Goal: Obtain resource: Download file/media

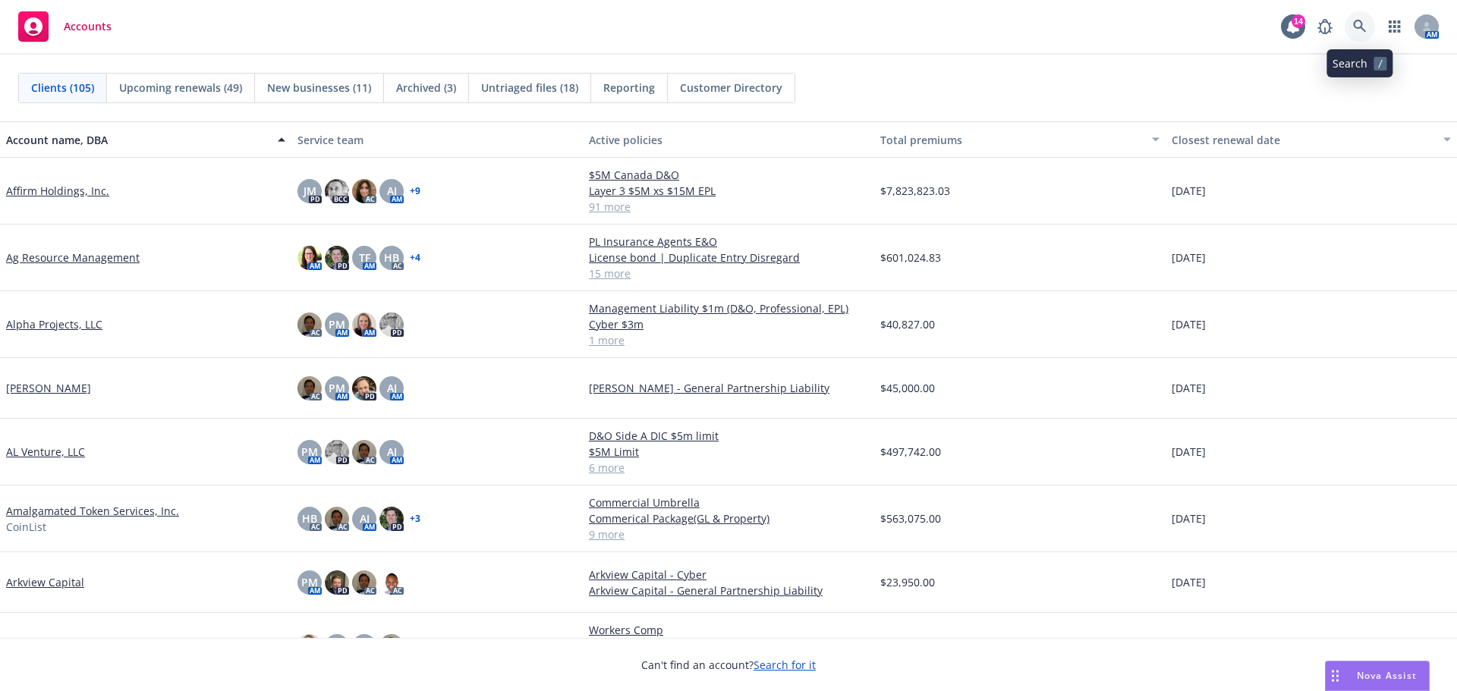
click at [1364, 21] on icon at bounding box center [1360, 27] width 14 height 14
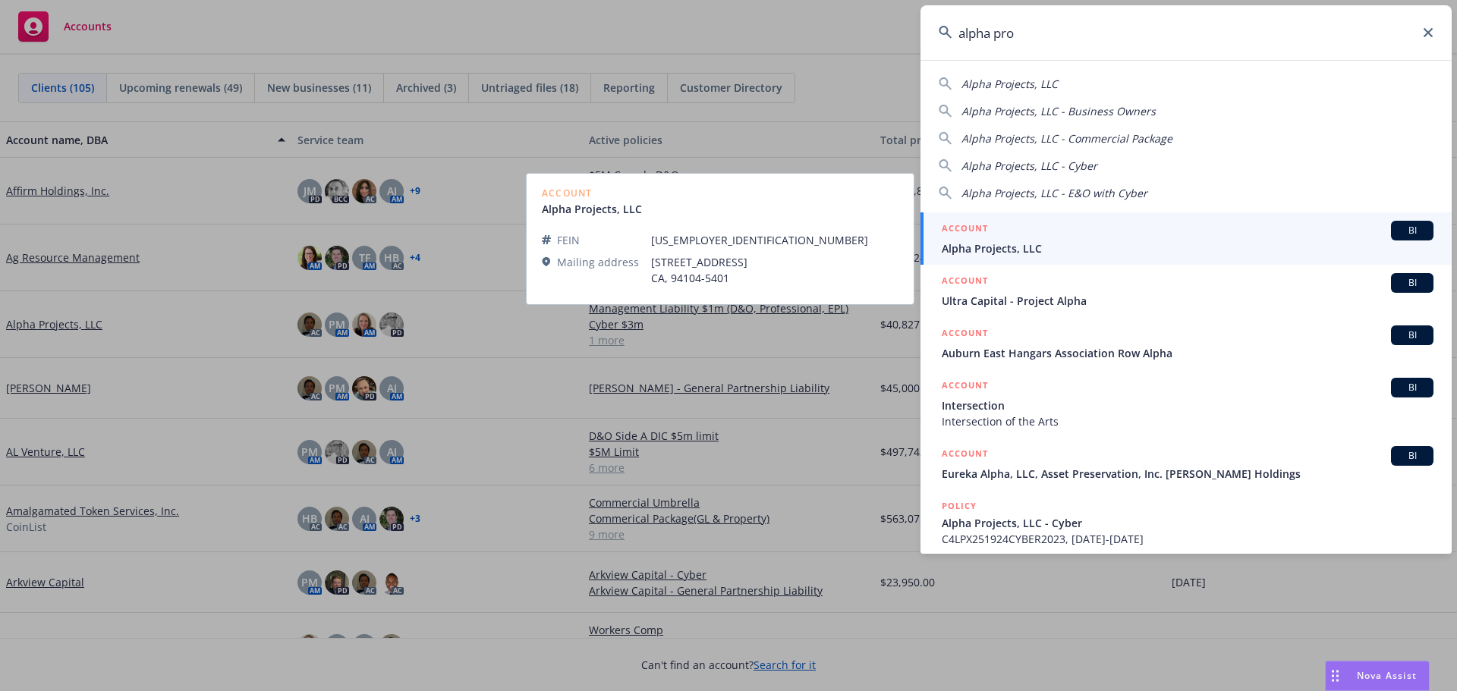
type input "alpha pro"
click at [1026, 238] on div "ACCOUNT BI" at bounding box center [1188, 231] width 492 height 20
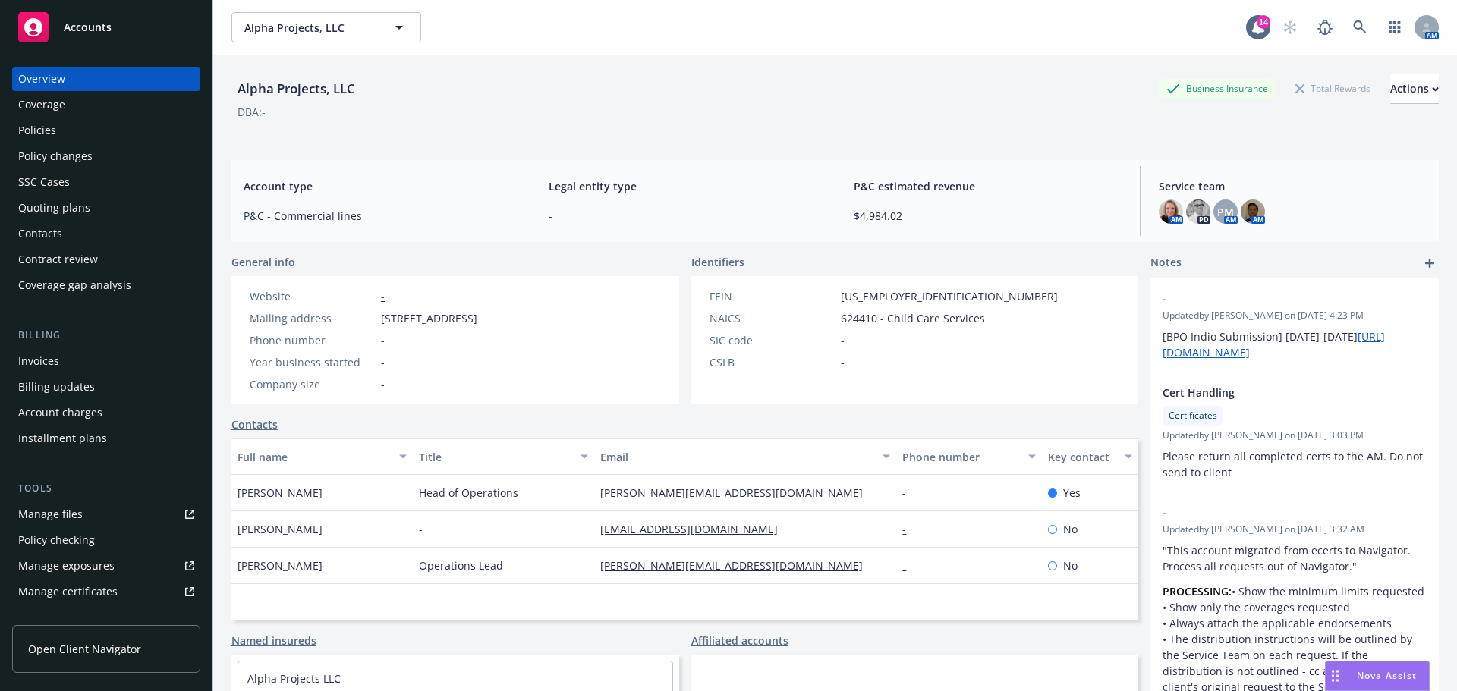
click at [38, 127] on div "Policies" at bounding box center [37, 130] width 38 height 24
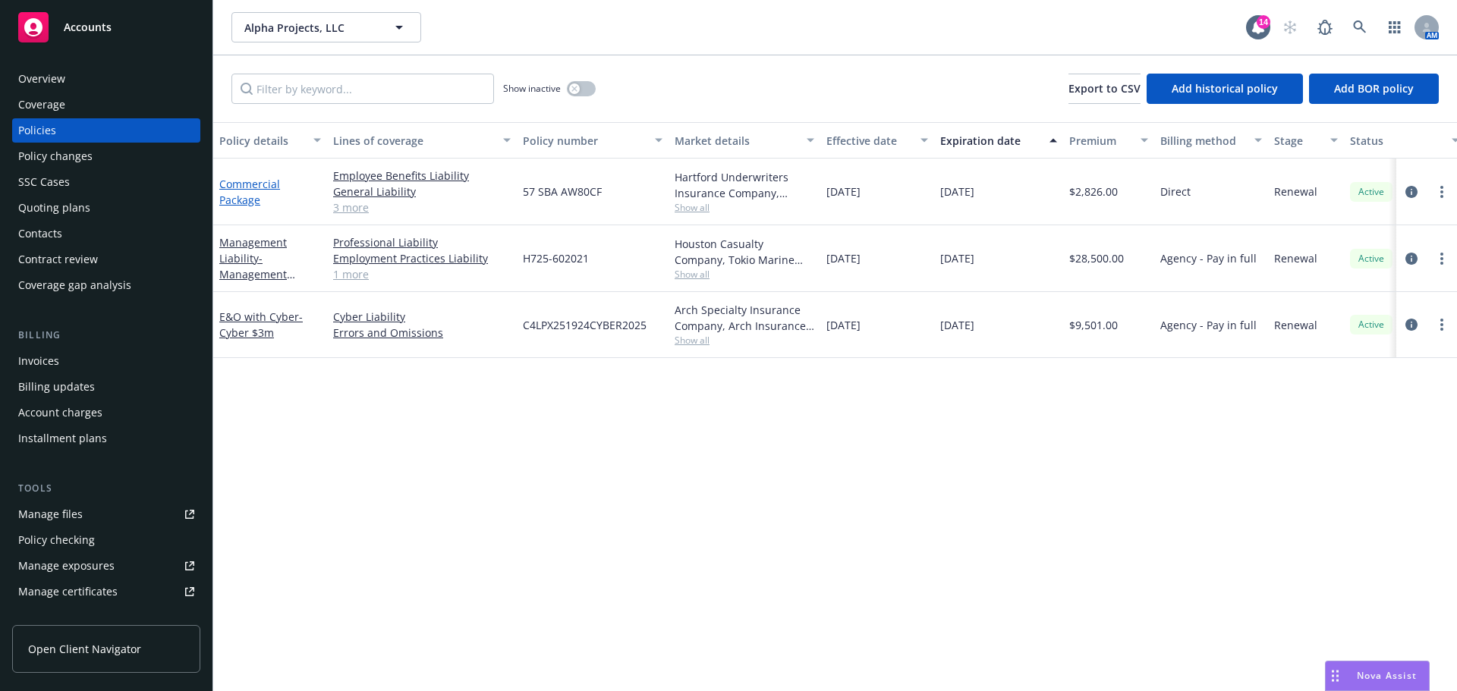
click at [247, 201] on link "Commercial Package" at bounding box center [249, 192] width 61 height 30
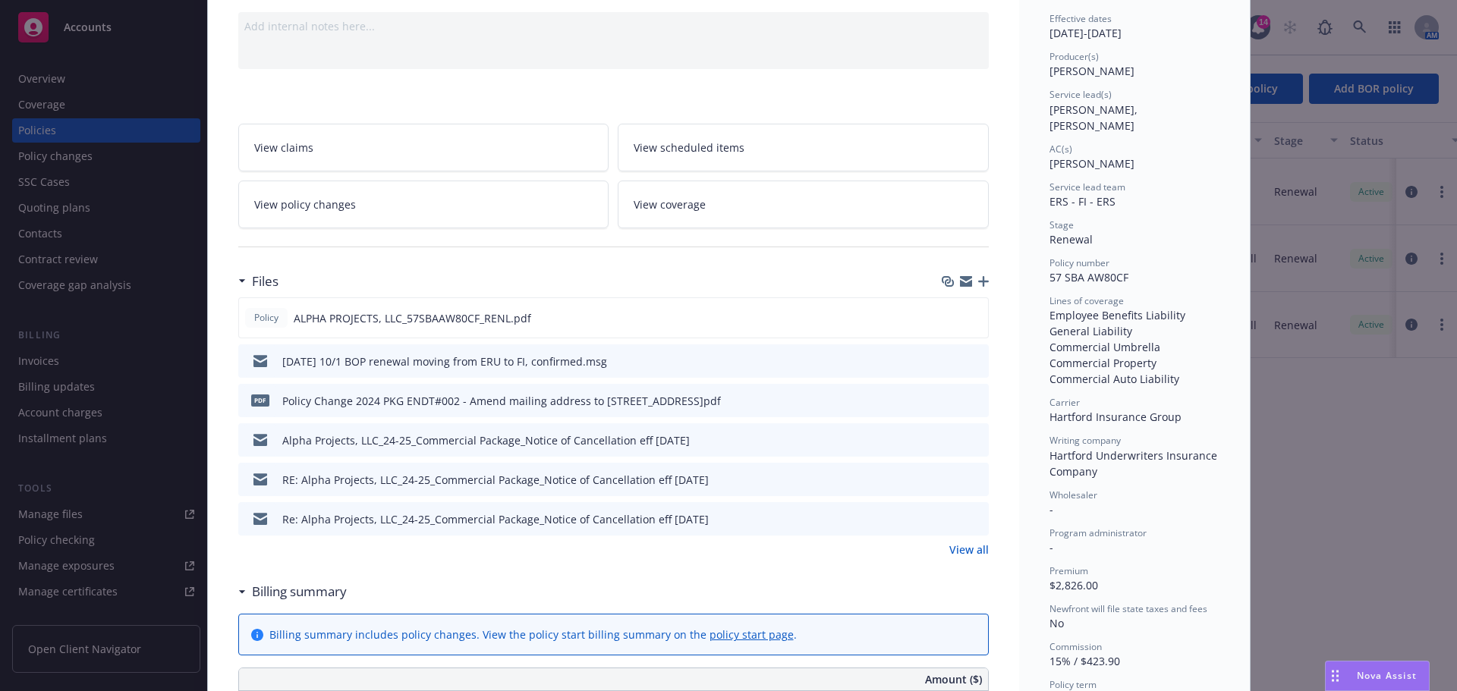
scroll to position [152, 0]
click at [944, 398] on icon "download file" at bounding box center [949, 396] width 10 height 9
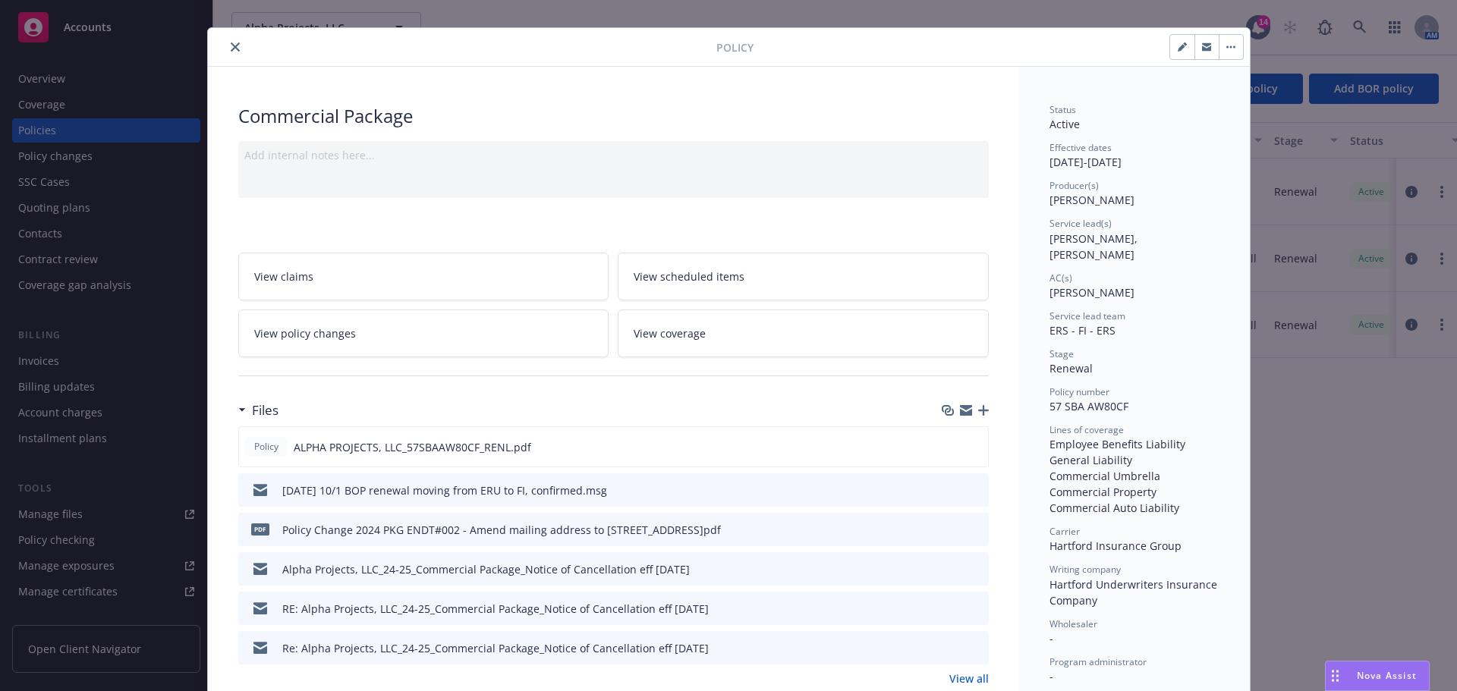
scroll to position [0, 0]
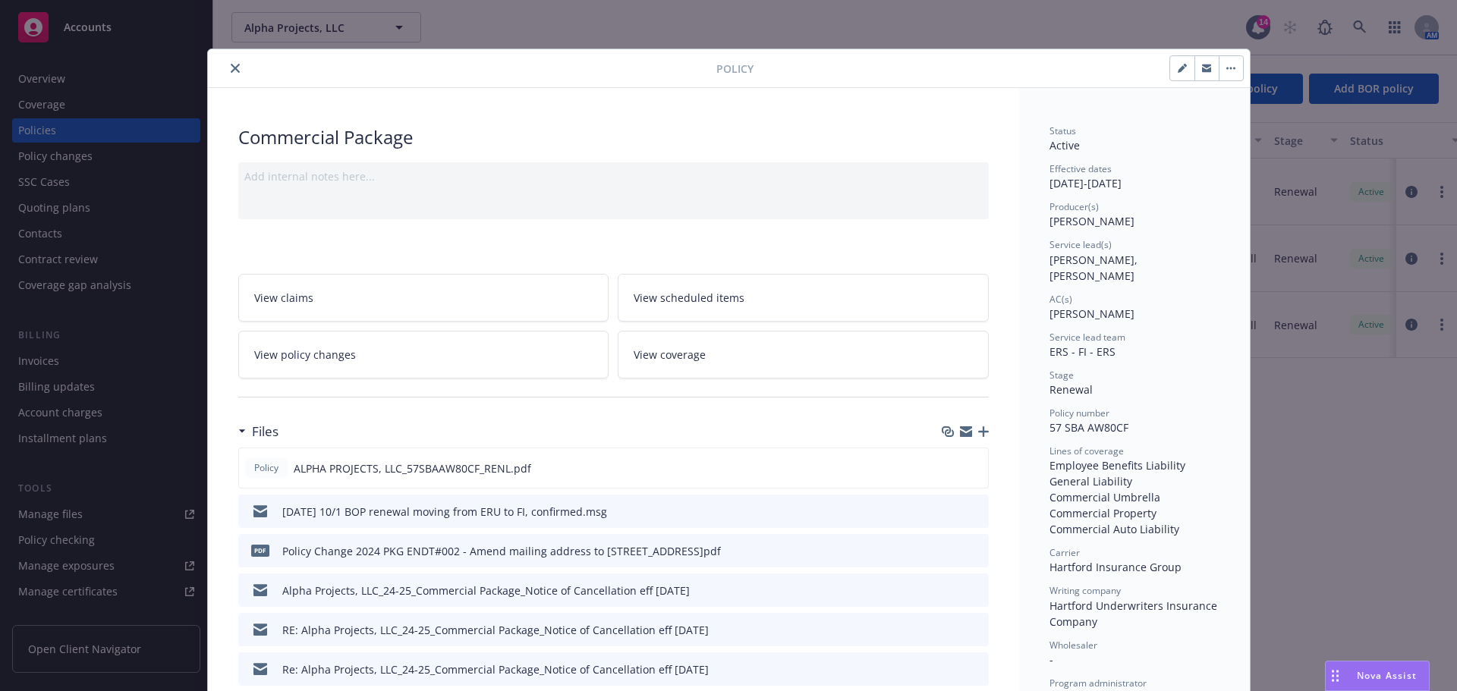
click at [233, 66] on icon "close" at bounding box center [235, 68] width 9 height 9
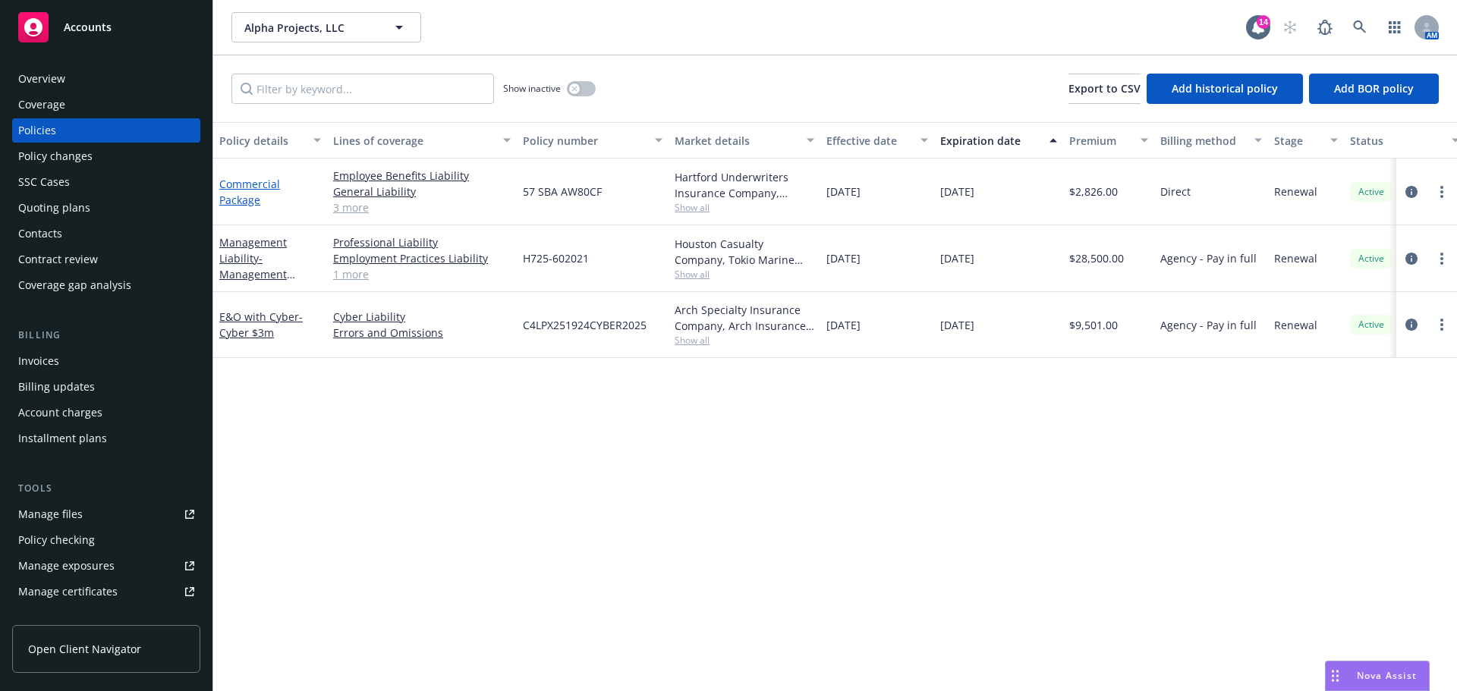
click at [231, 197] on link "Commercial Package" at bounding box center [249, 192] width 61 height 30
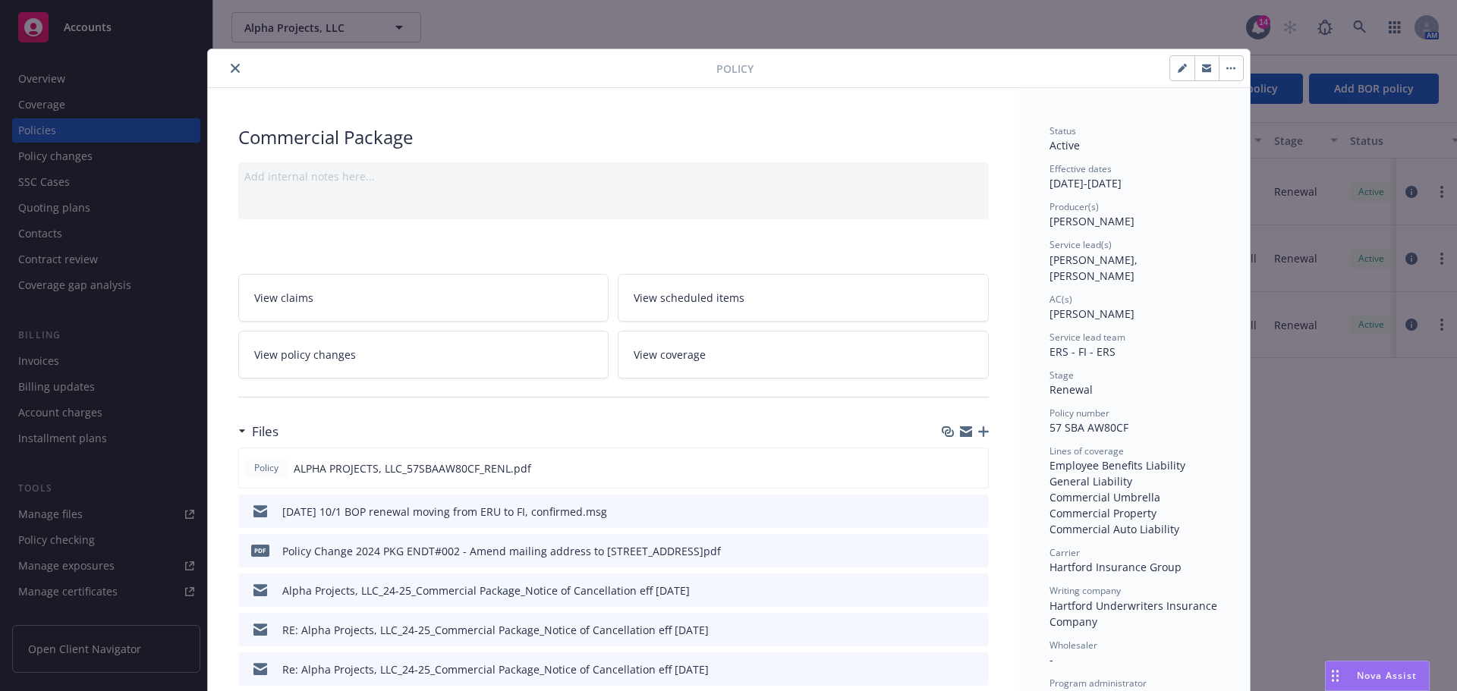
click at [231, 66] on icon "close" at bounding box center [235, 68] width 9 height 9
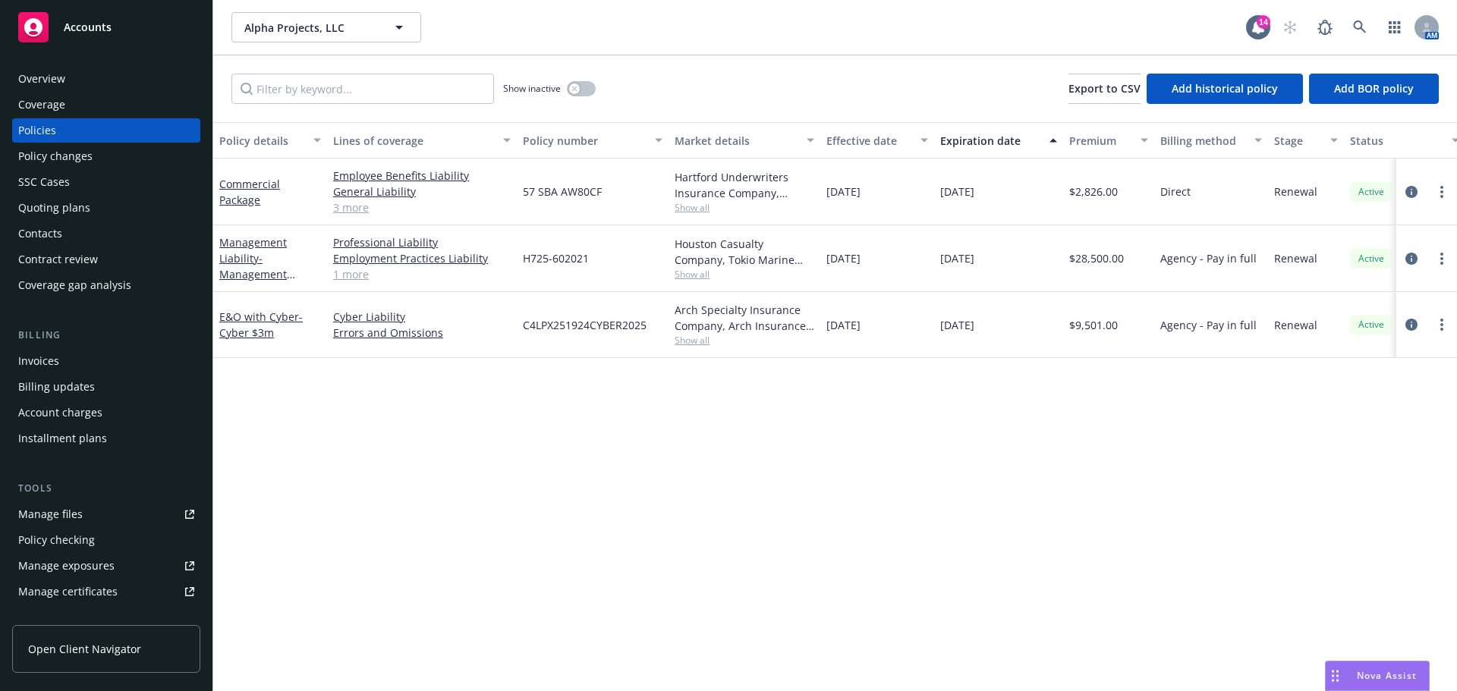
drag, startPoint x: 118, startPoint y: 21, endPoint x: 118, endPoint y: 29, distance: 7.6
click at [118, 21] on div "Accounts" at bounding box center [106, 27] width 176 height 30
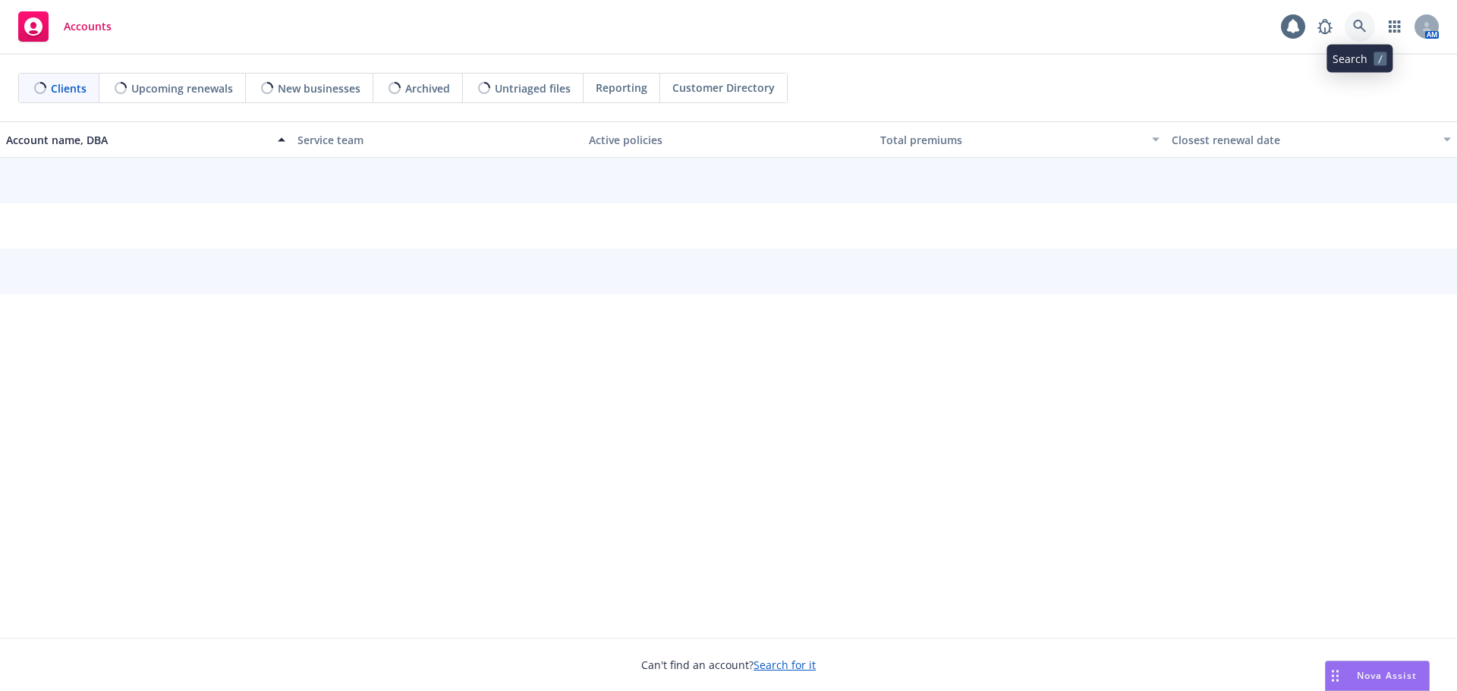
click at [1361, 20] on icon at bounding box center [1360, 27] width 14 height 14
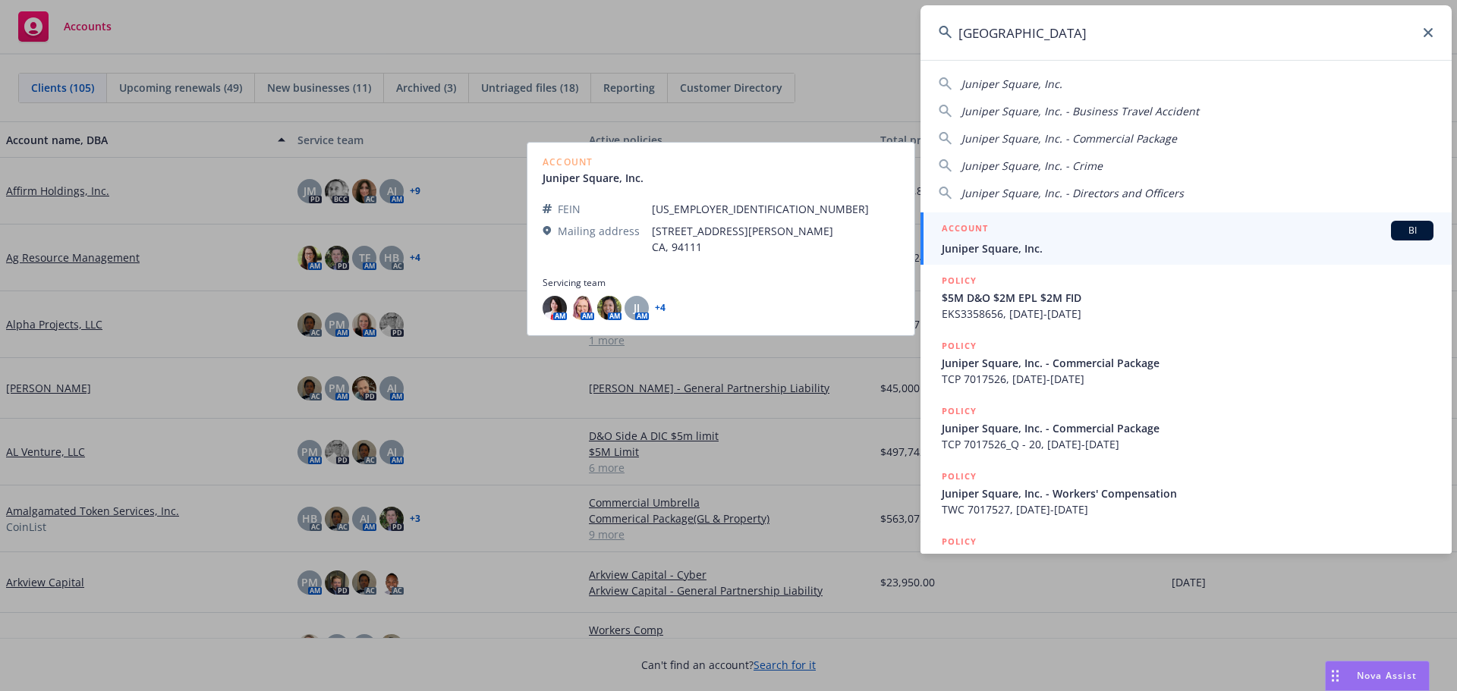
type input "[GEOGRAPHIC_DATA]"
click at [1014, 241] on span "Juniper Square, Inc." at bounding box center [1188, 249] width 492 height 16
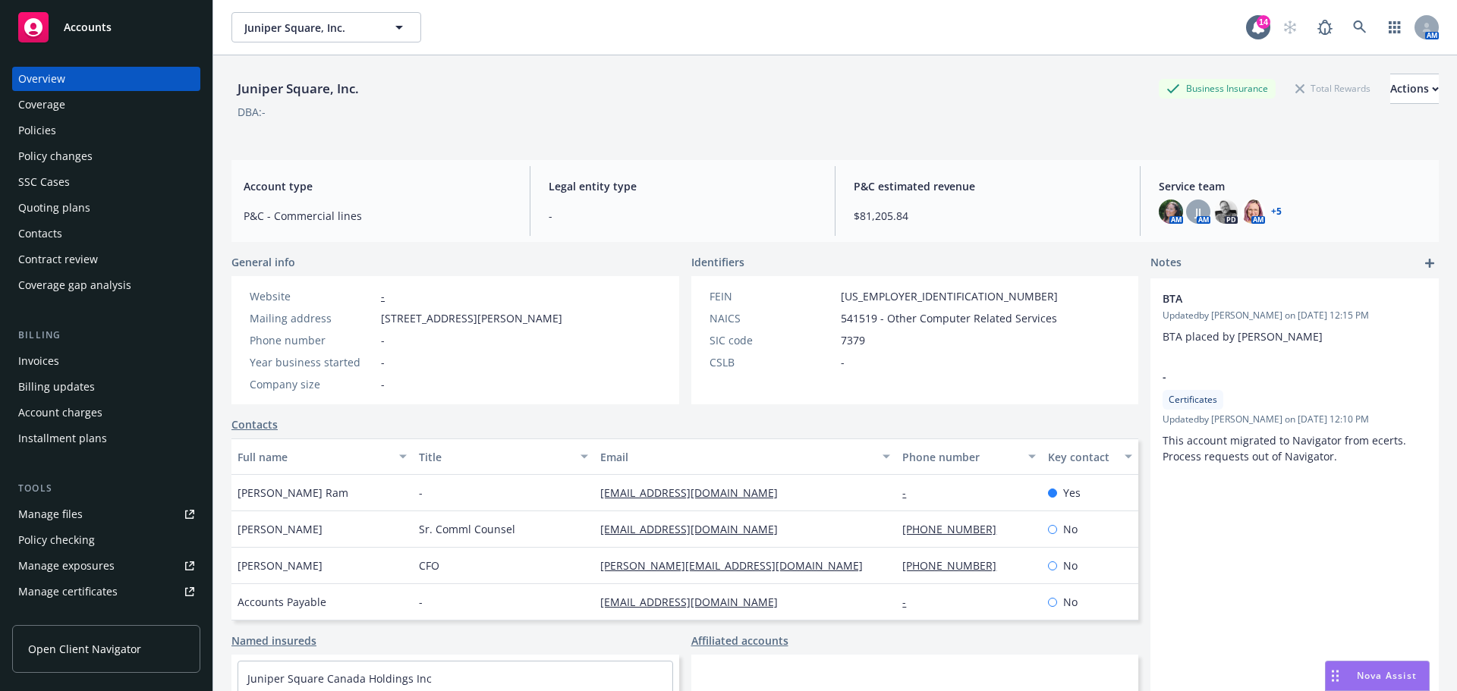
click at [42, 131] on div "Policies" at bounding box center [37, 130] width 38 height 24
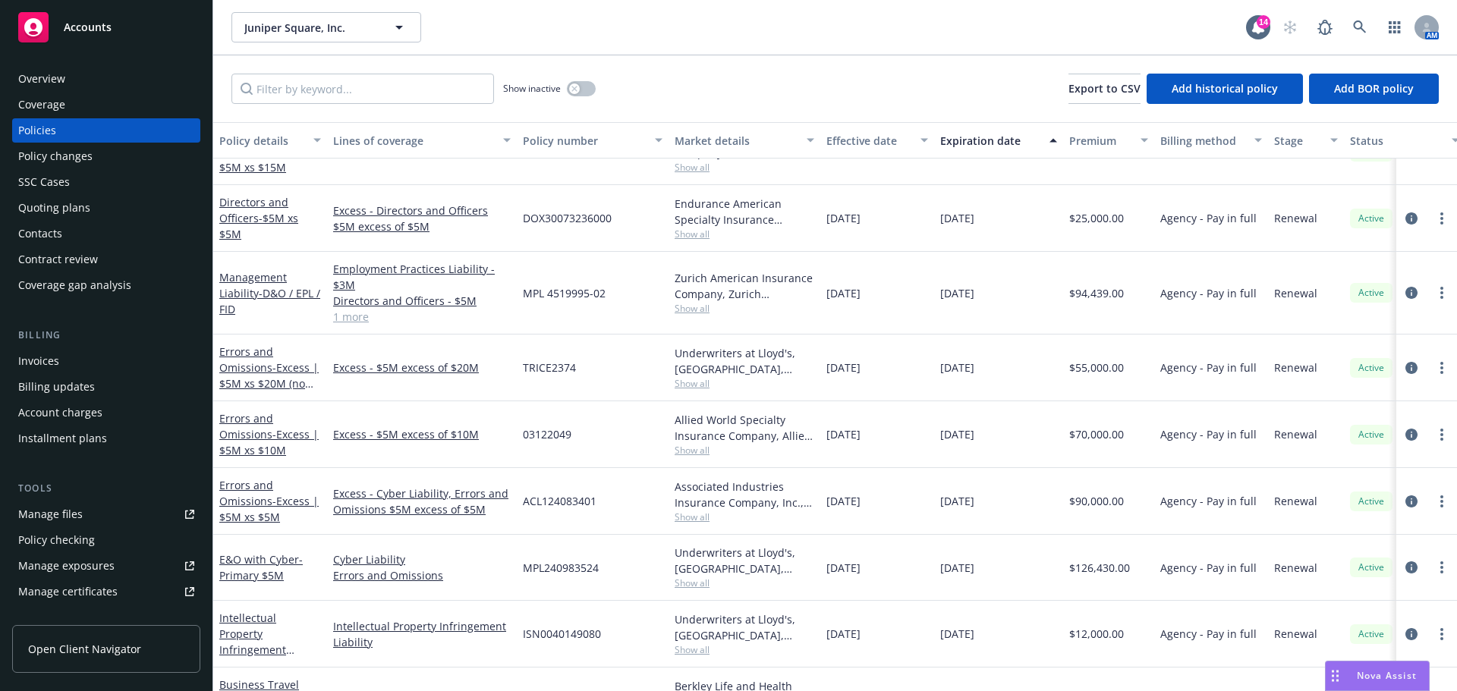
scroll to position [304, 0]
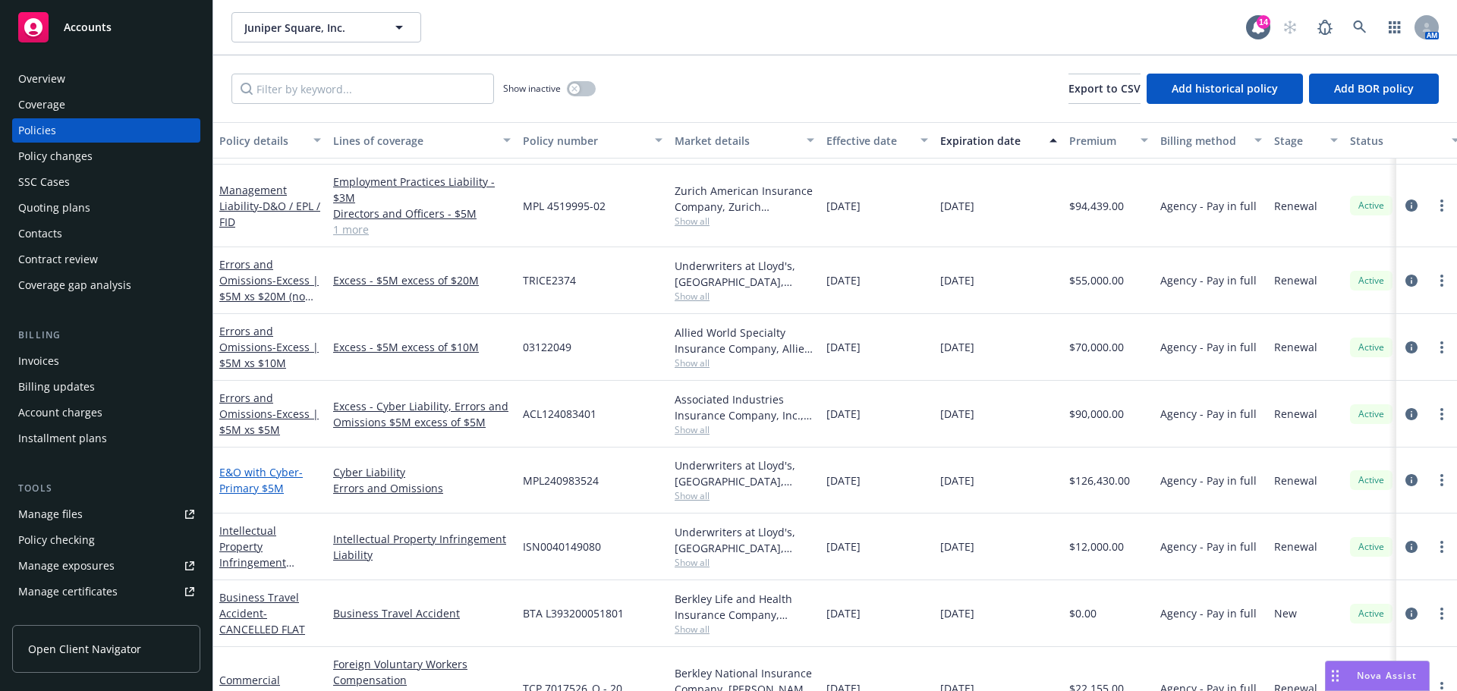
click at [266, 483] on span "- Primary $5M" at bounding box center [260, 480] width 83 height 30
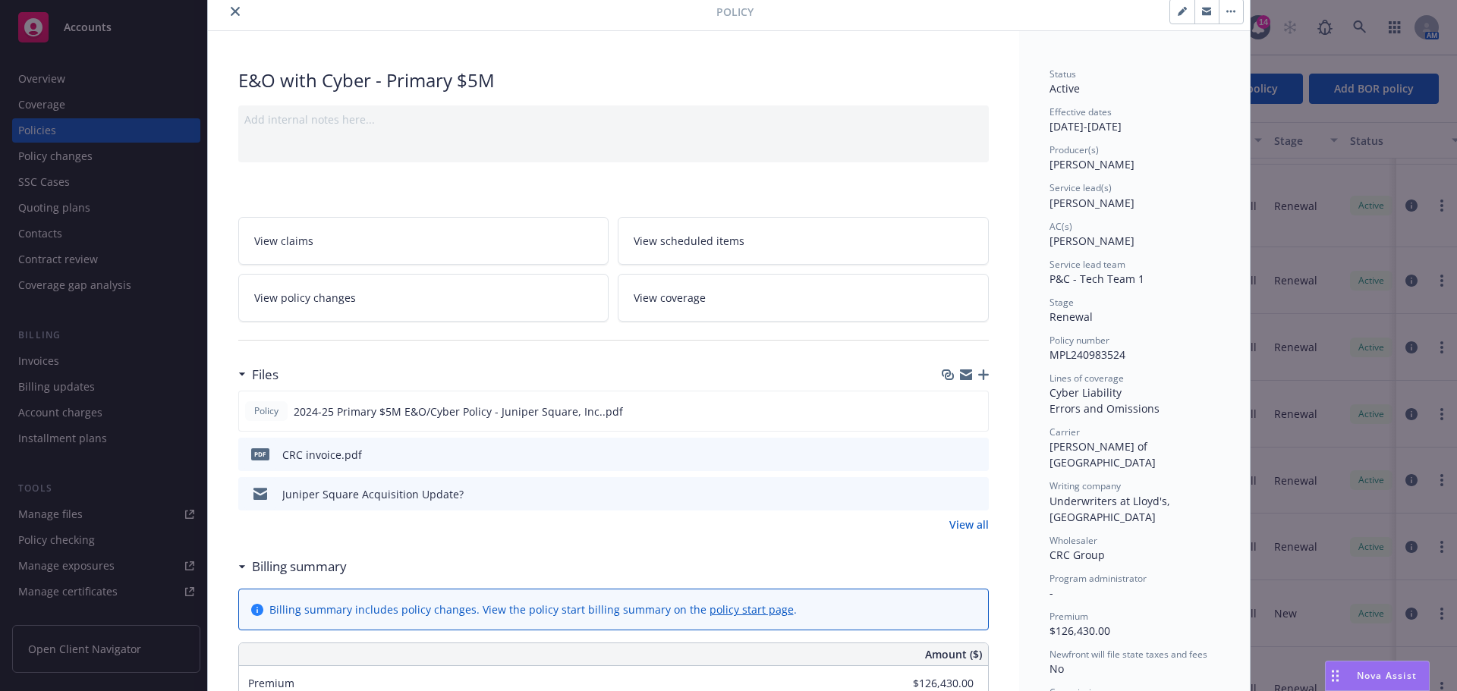
scroll to position [228, 0]
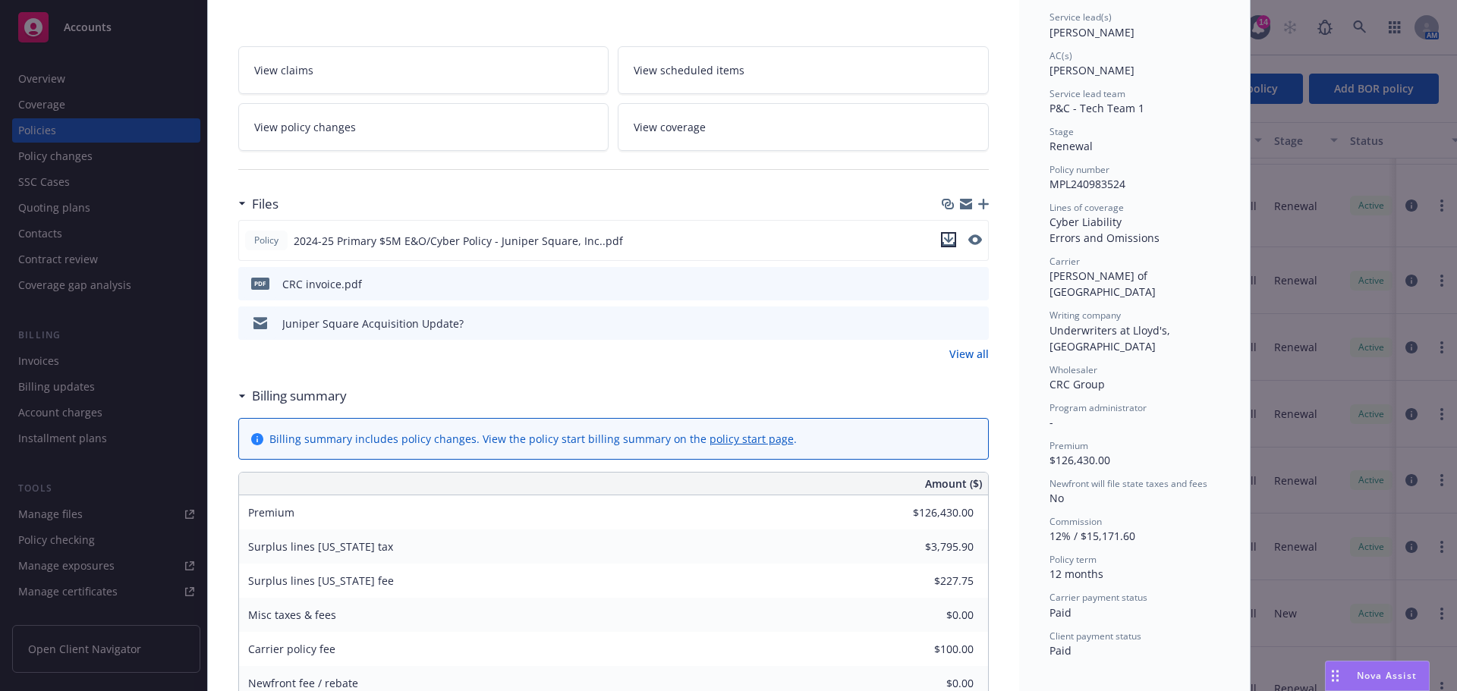
click at [943, 241] on icon "download file" at bounding box center [948, 238] width 10 height 9
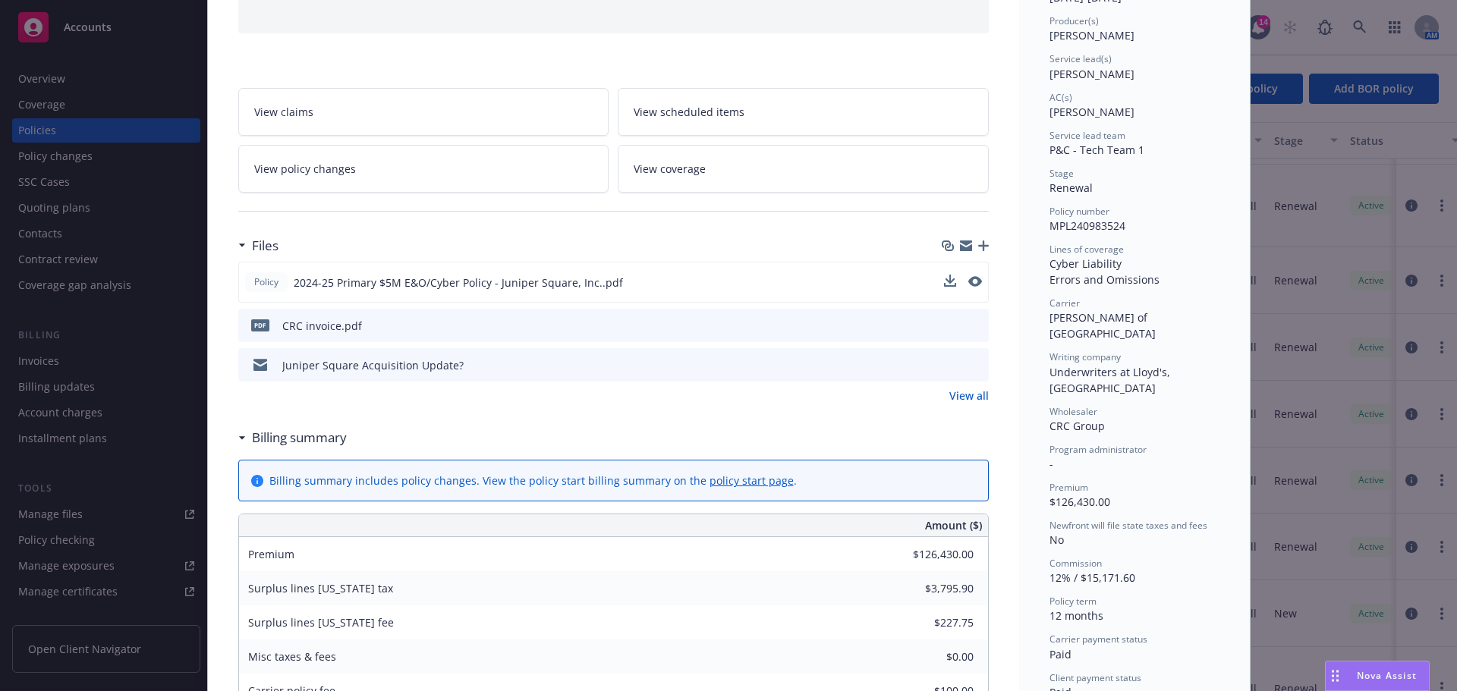
scroll to position [0, 0]
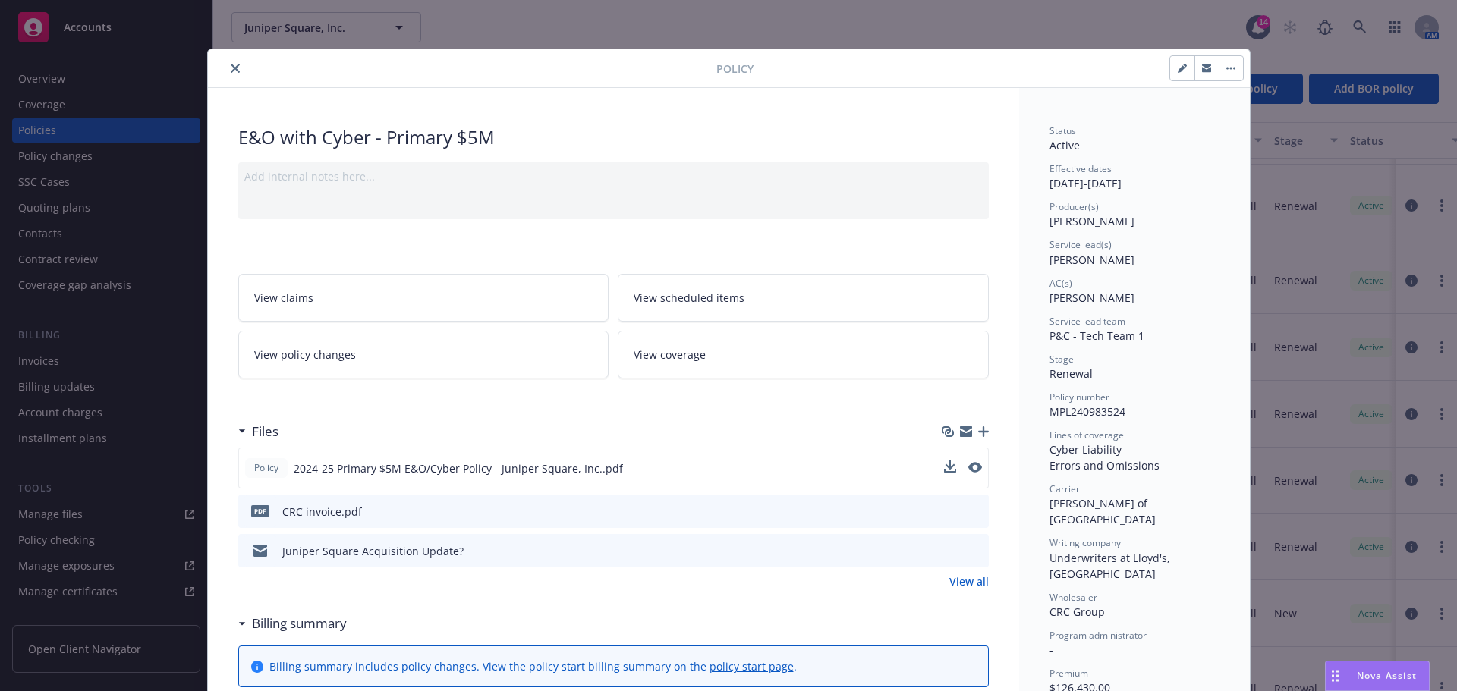
click at [231, 68] on icon "close" at bounding box center [235, 68] width 9 height 9
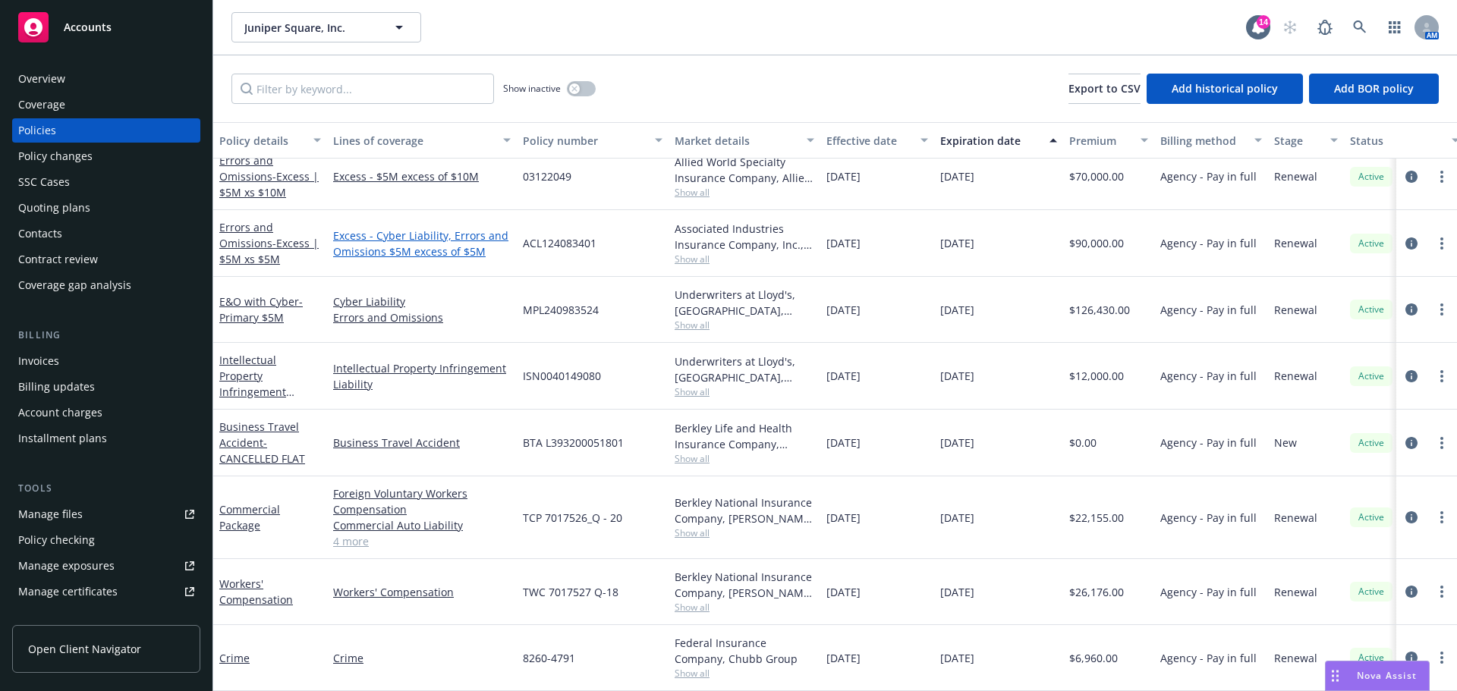
scroll to position [458, 0]
click at [240, 651] on link "Crime" at bounding box center [234, 658] width 30 height 14
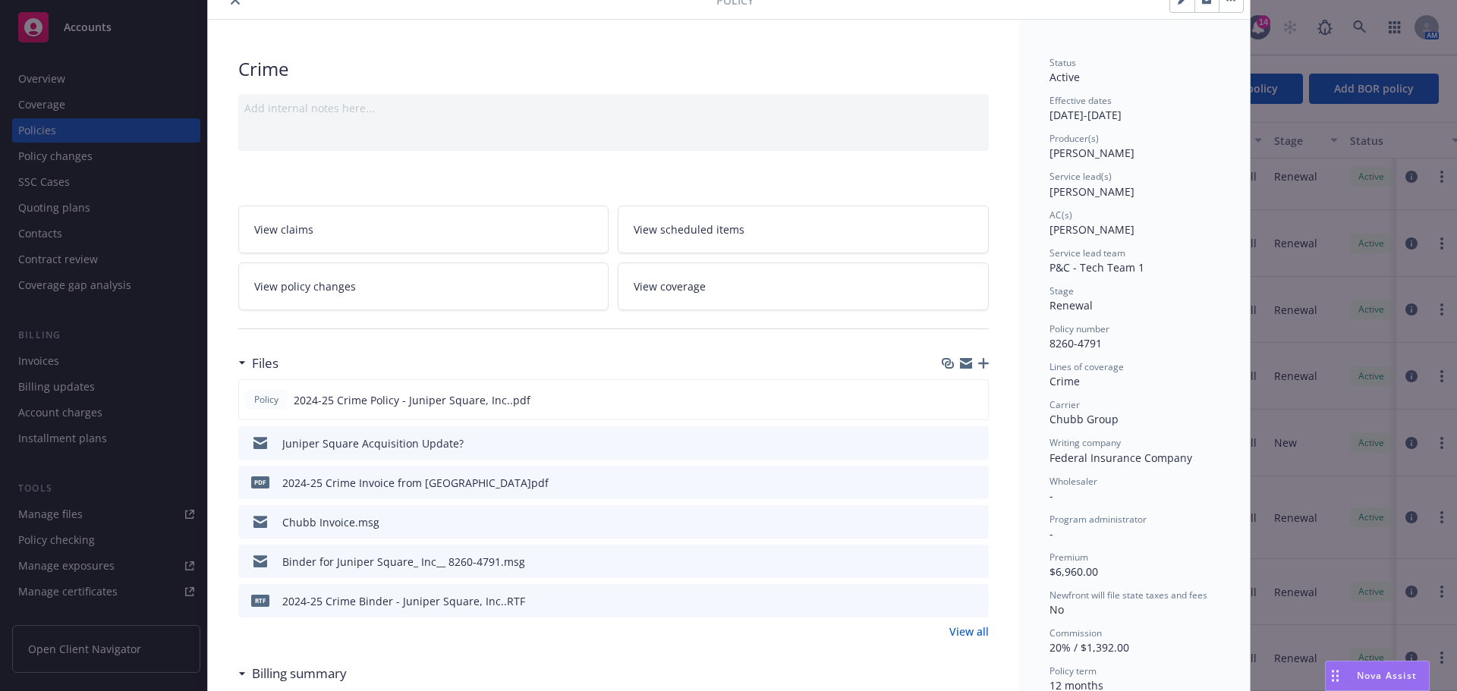
scroll to position [152, 0]
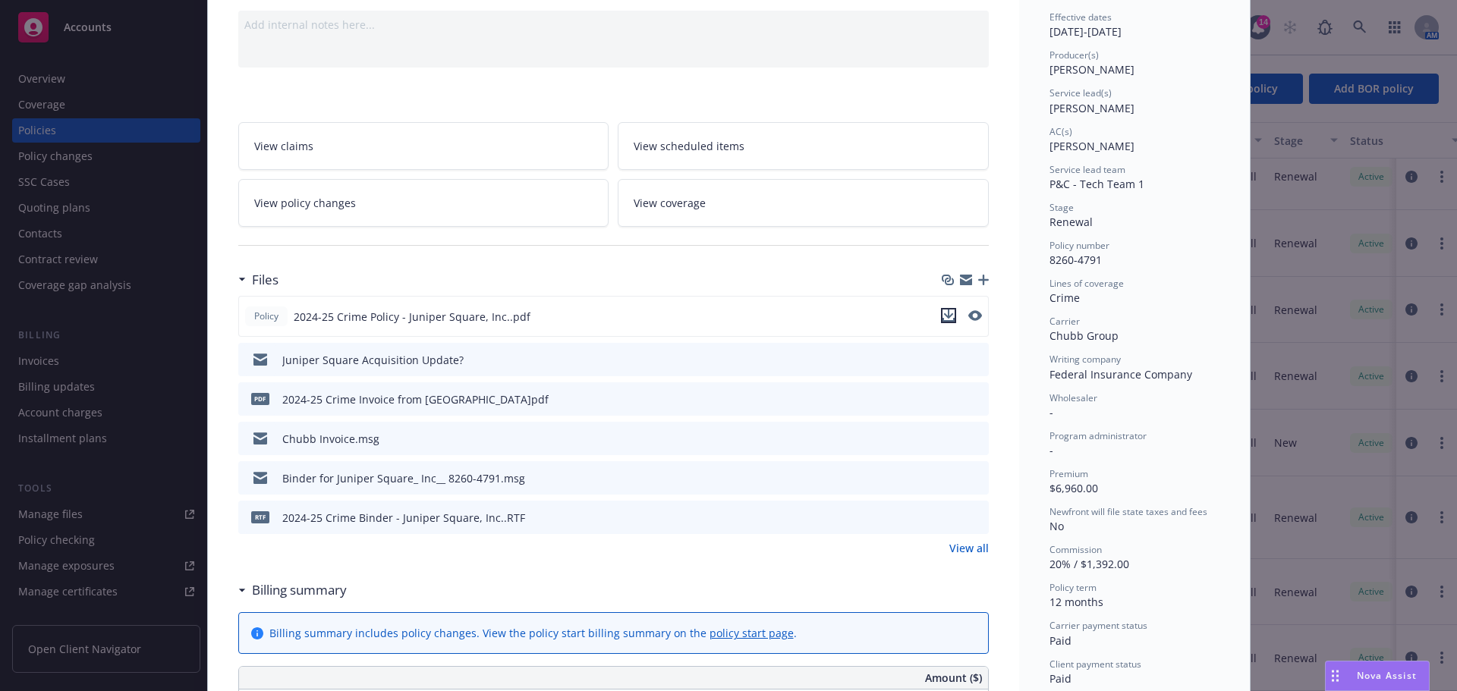
click at [946, 319] on icon "download file" at bounding box center [948, 316] width 12 height 12
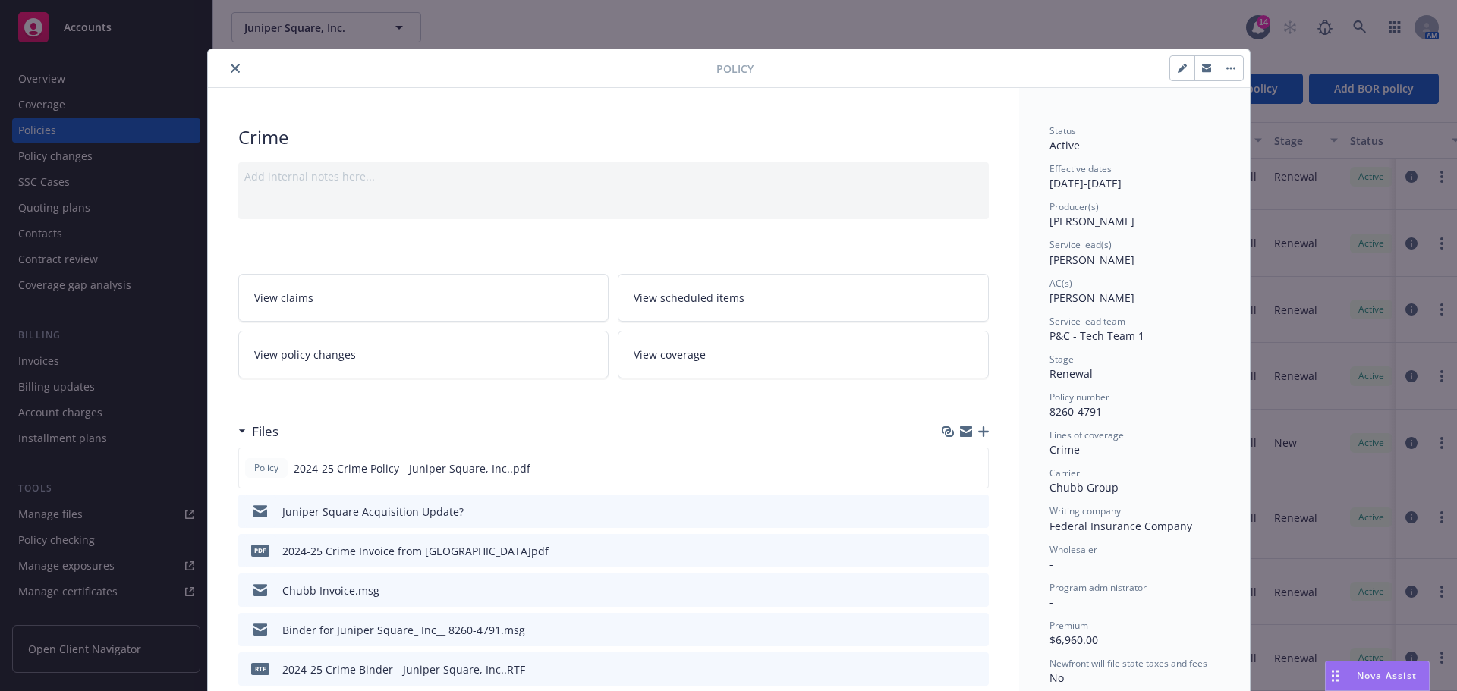
click at [231, 71] on icon "close" at bounding box center [235, 68] width 9 height 9
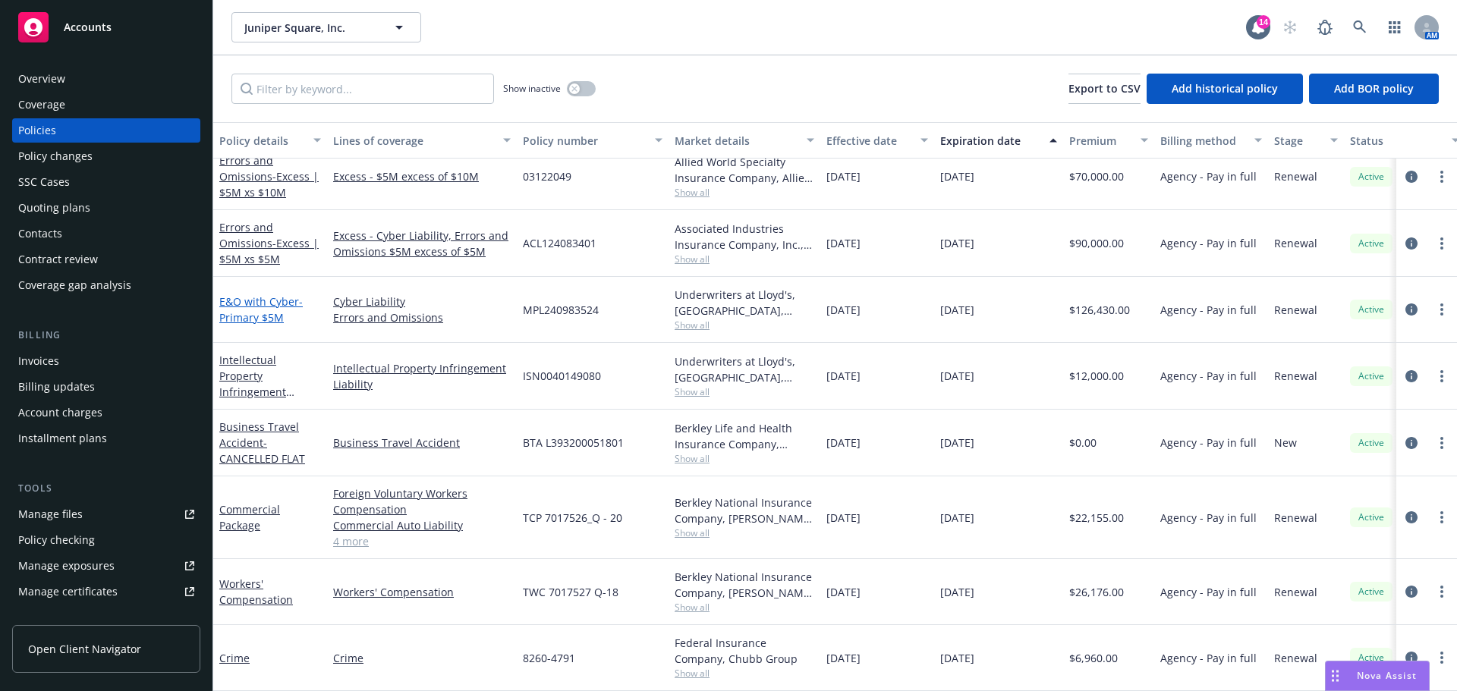
click at [255, 307] on span "- Primary $5M" at bounding box center [260, 309] width 83 height 30
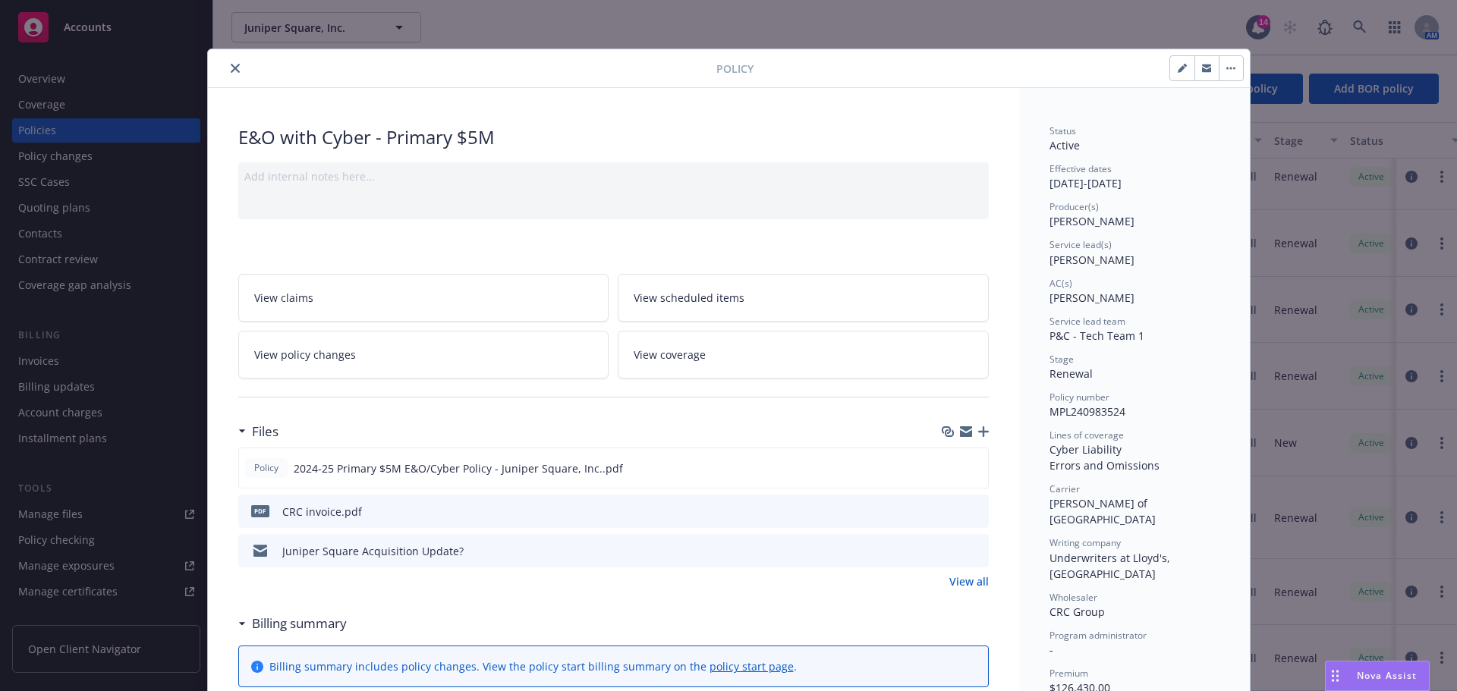
scroll to position [46, 0]
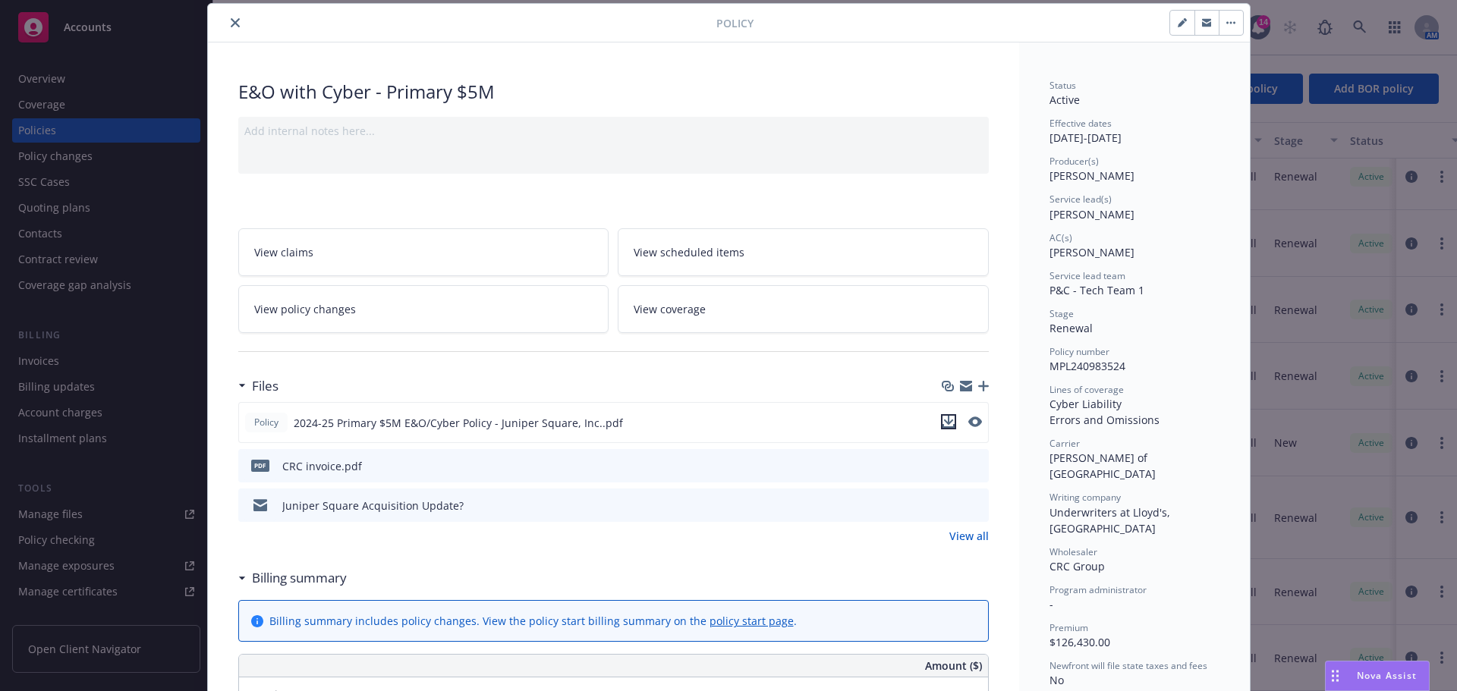
click at [948, 422] on icon "download file" at bounding box center [948, 422] width 12 height 12
click at [231, 24] on icon "close" at bounding box center [235, 22] width 9 height 9
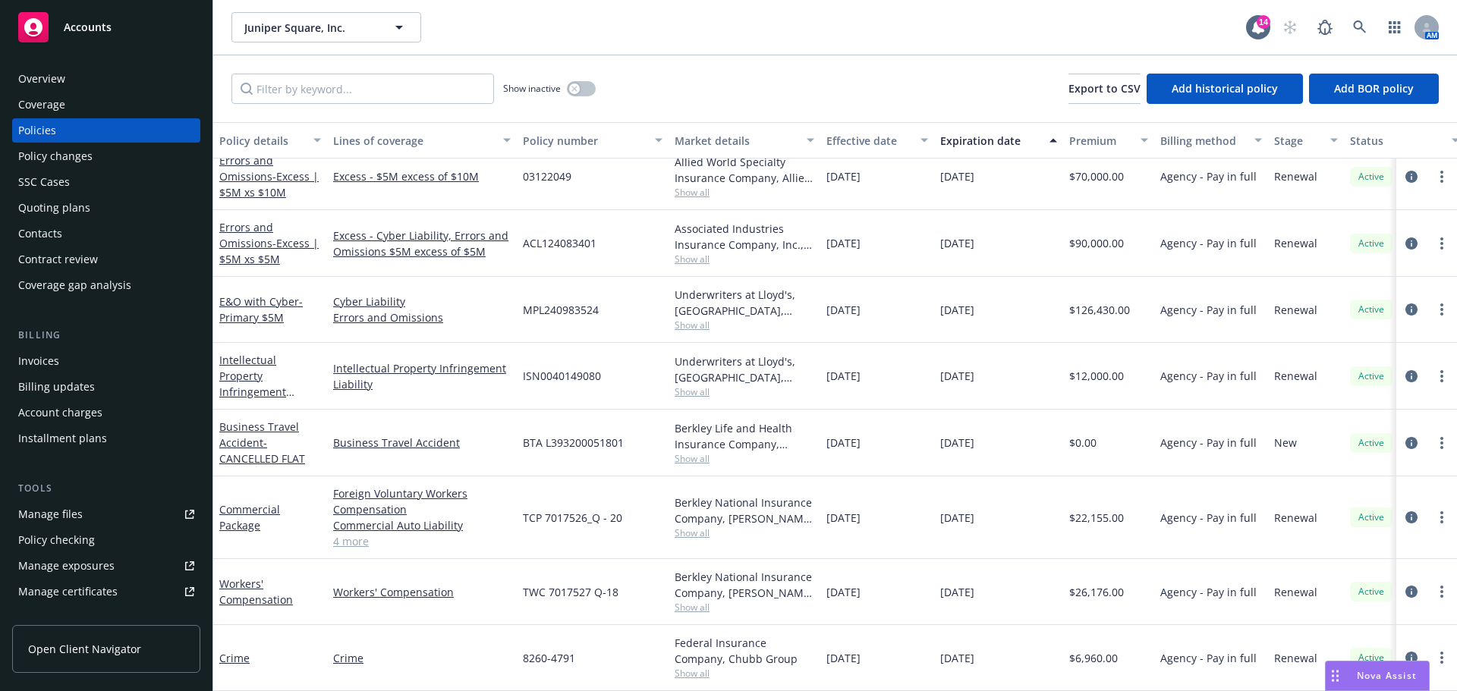
click at [102, 26] on span "Accounts" at bounding box center [88, 27] width 48 height 12
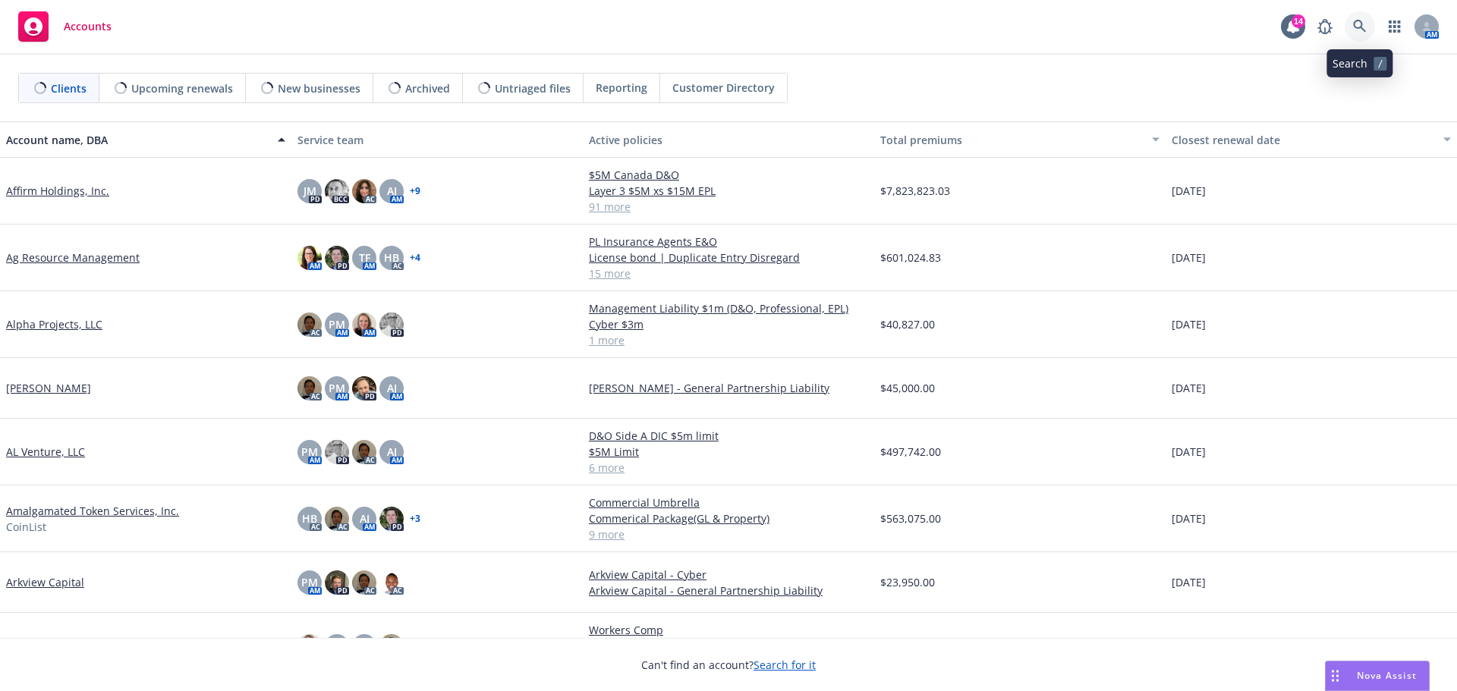
click at [1357, 25] on icon at bounding box center [1360, 27] width 14 height 14
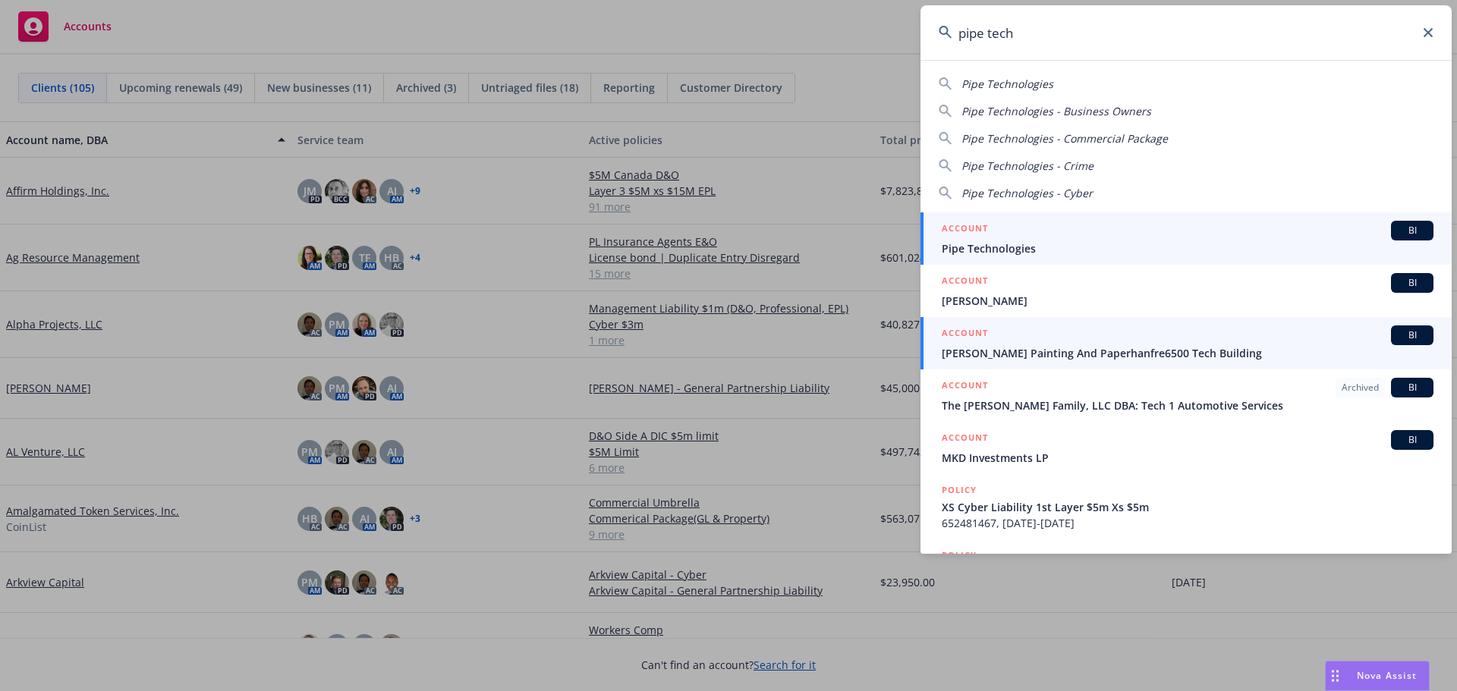
type input "pipe tech"
click at [1034, 240] on div "ACCOUNT BI" at bounding box center [1188, 231] width 492 height 20
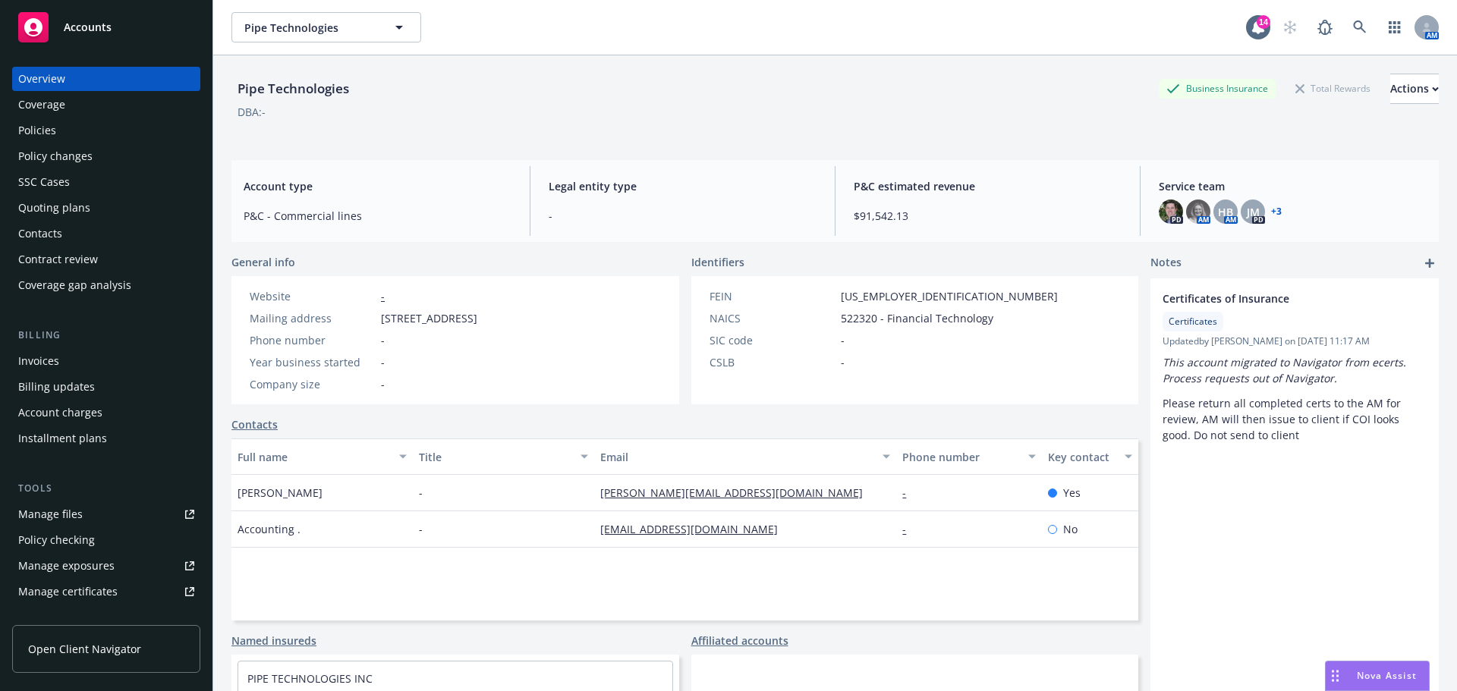
click at [1271, 209] on link "+ 3" at bounding box center [1276, 211] width 11 height 9
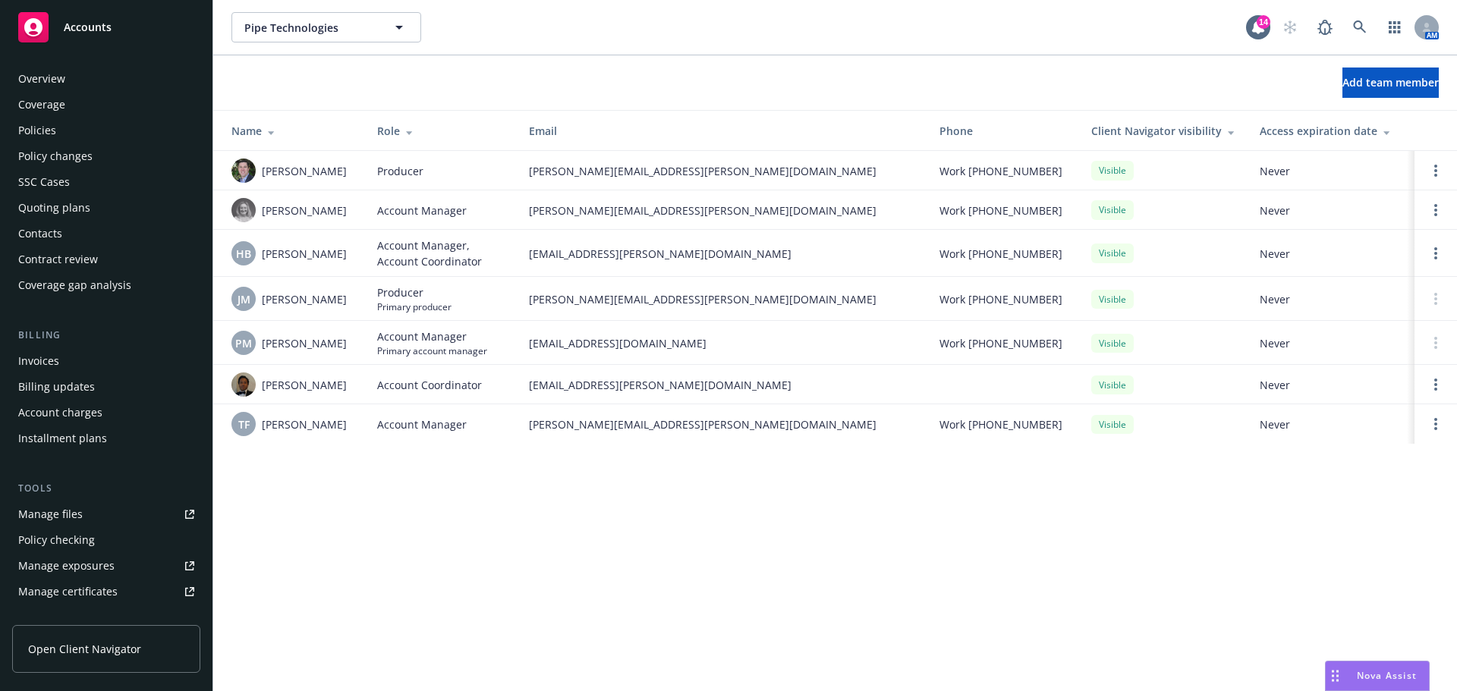
click at [53, 131] on div "Policies" at bounding box center [37, 130] width 38 height 24
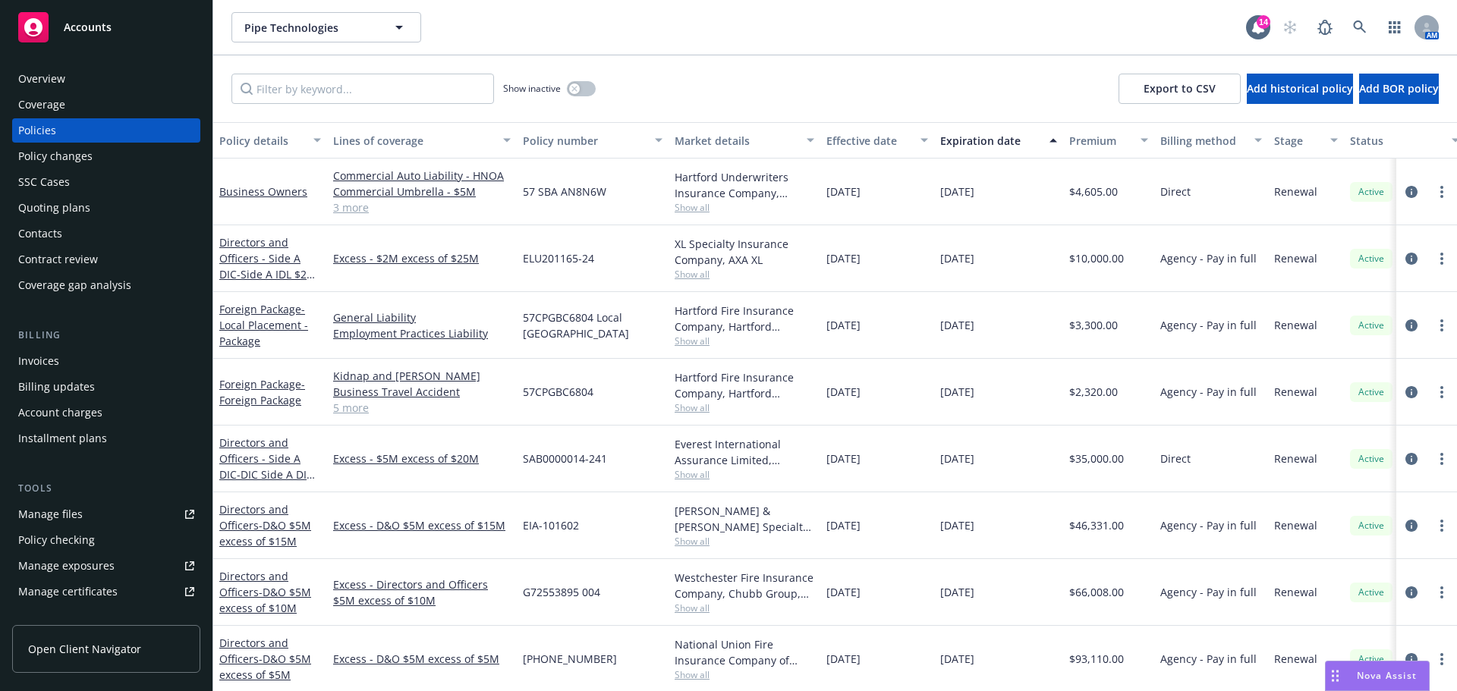
click at [44, 81] on div "Overview" at bounding box center [41, 79] width 47 height 24
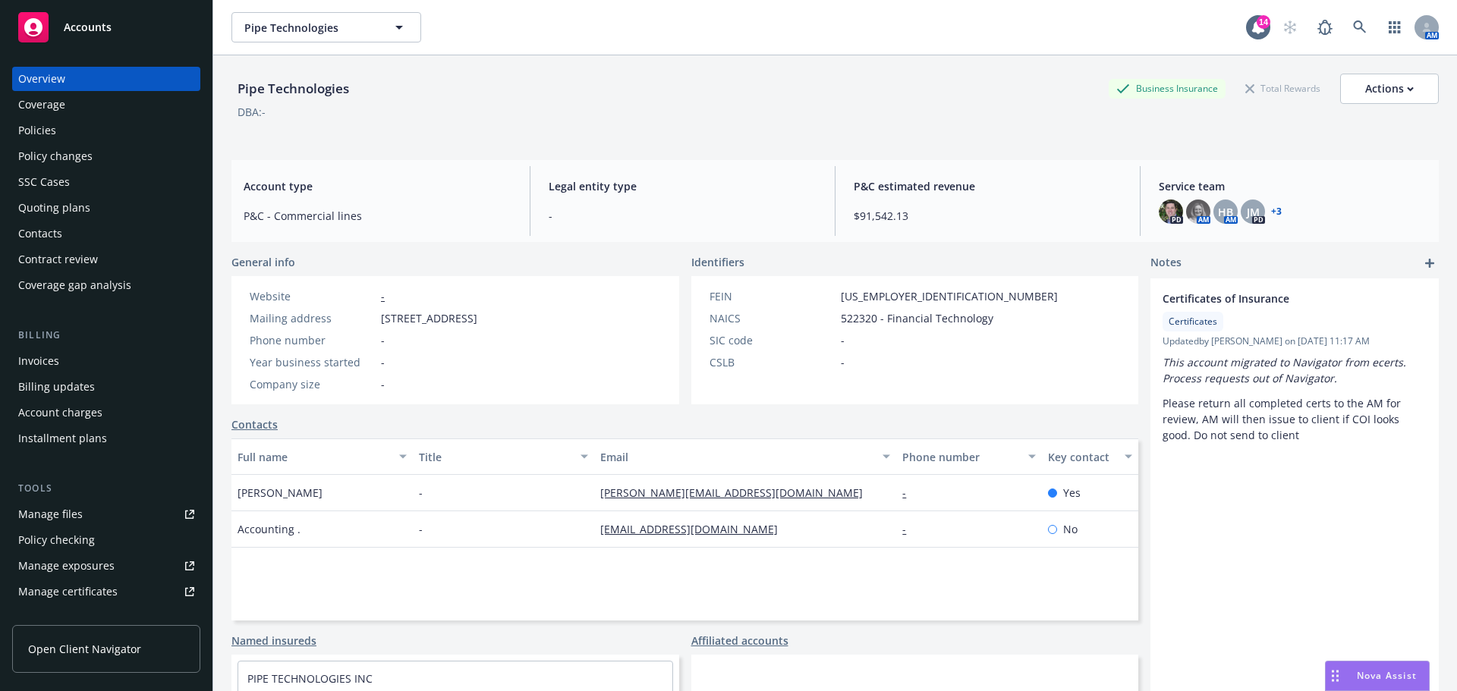
click at [1271, 212] on link "+ 3" at bounding box center [1276, 211] width 11 height 9
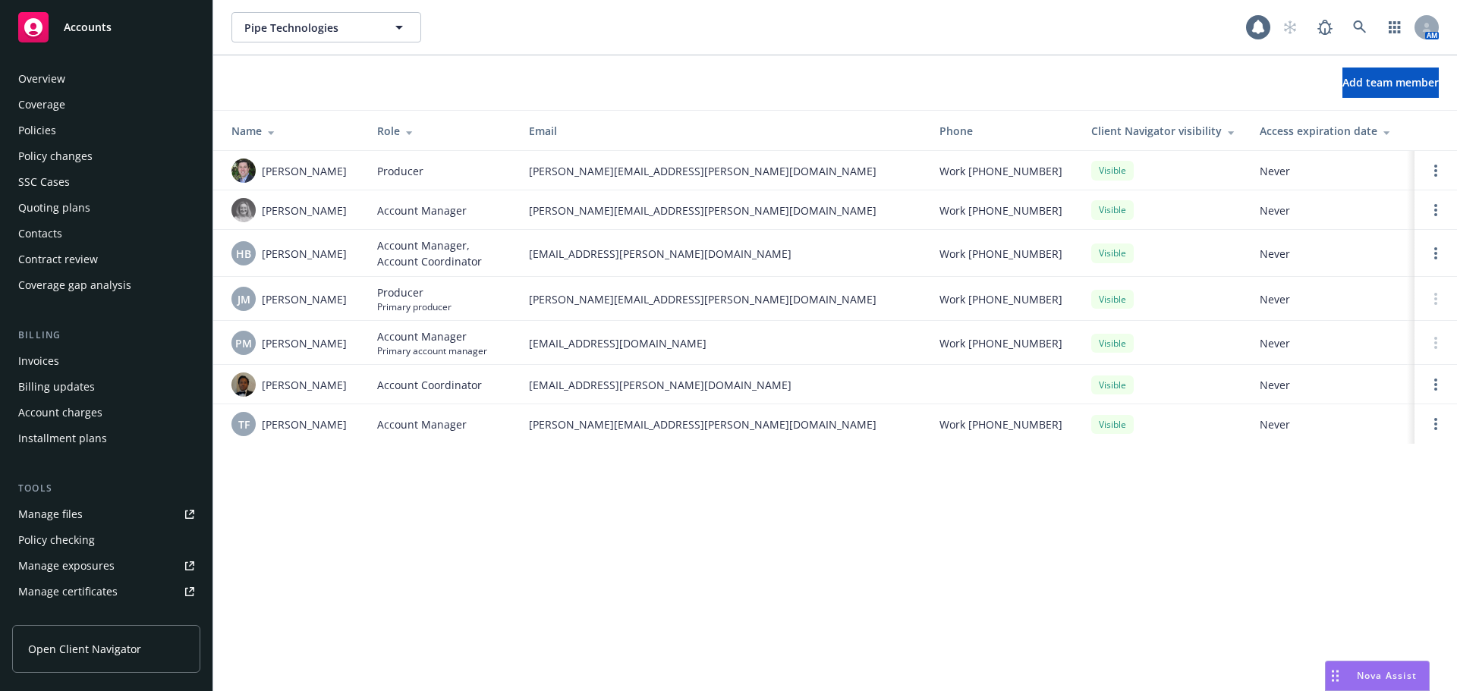
scroll to position [323, 0]
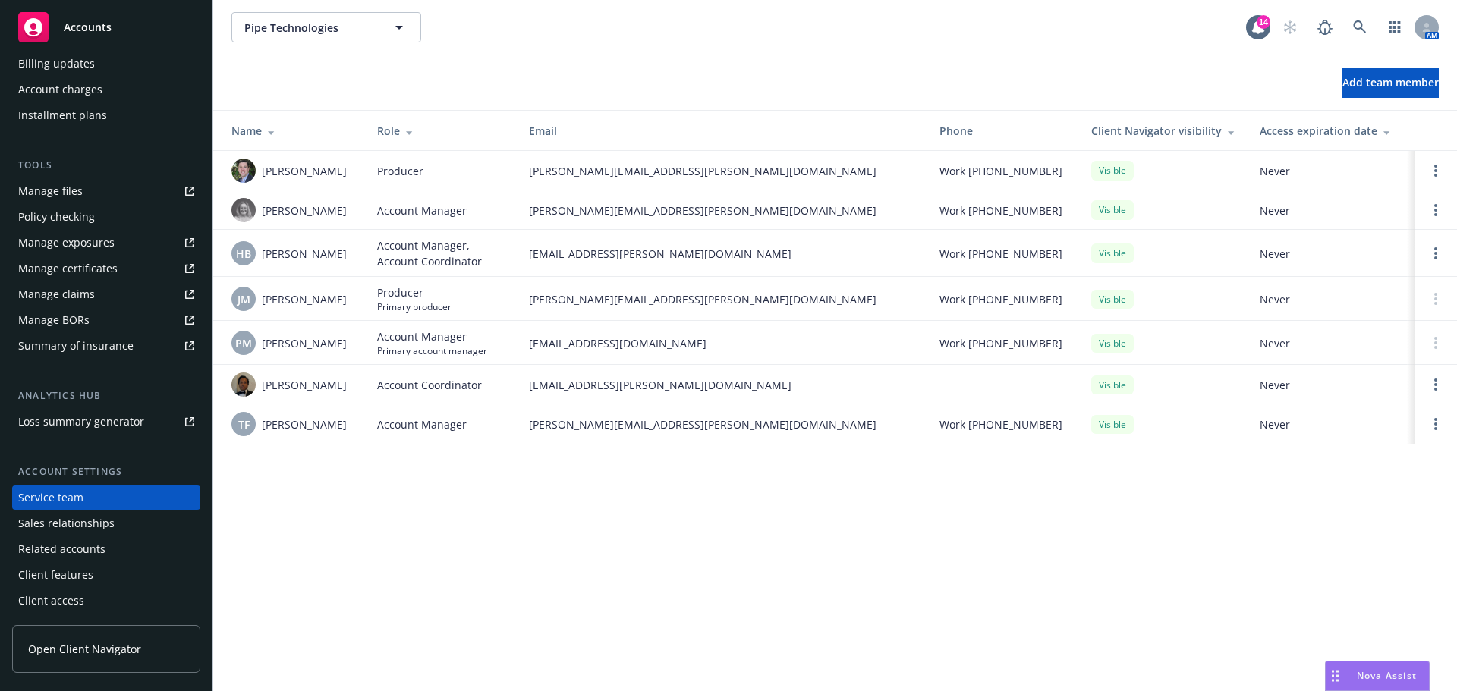
click at [798, 557] on div "Pipe Technologies Pipe Technologies 14 AM Add team member Name Role Email Phone…" at bounding box center [835, 345] width 1244 height 691
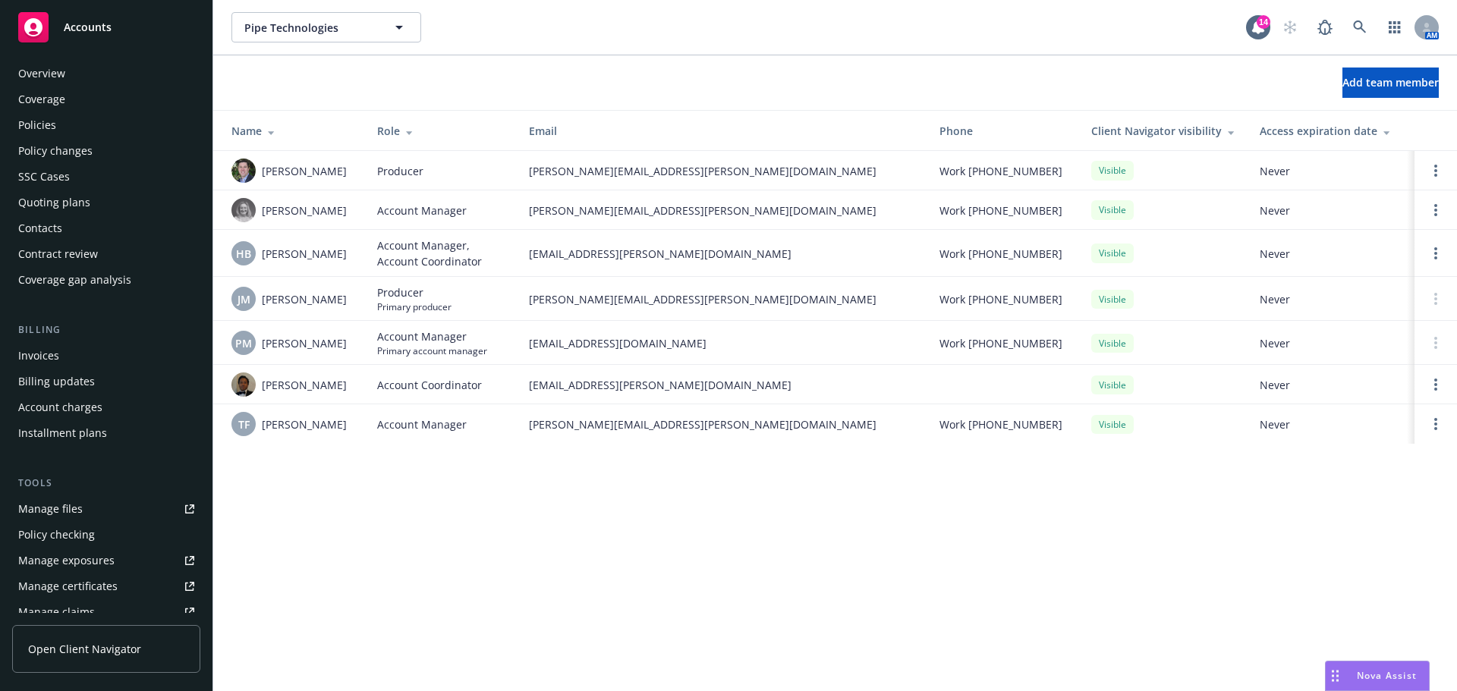
scroll to position [0, 0]
click at [64, 70] on div "Overview" at bounding box center [41, 79] width 47 height 24
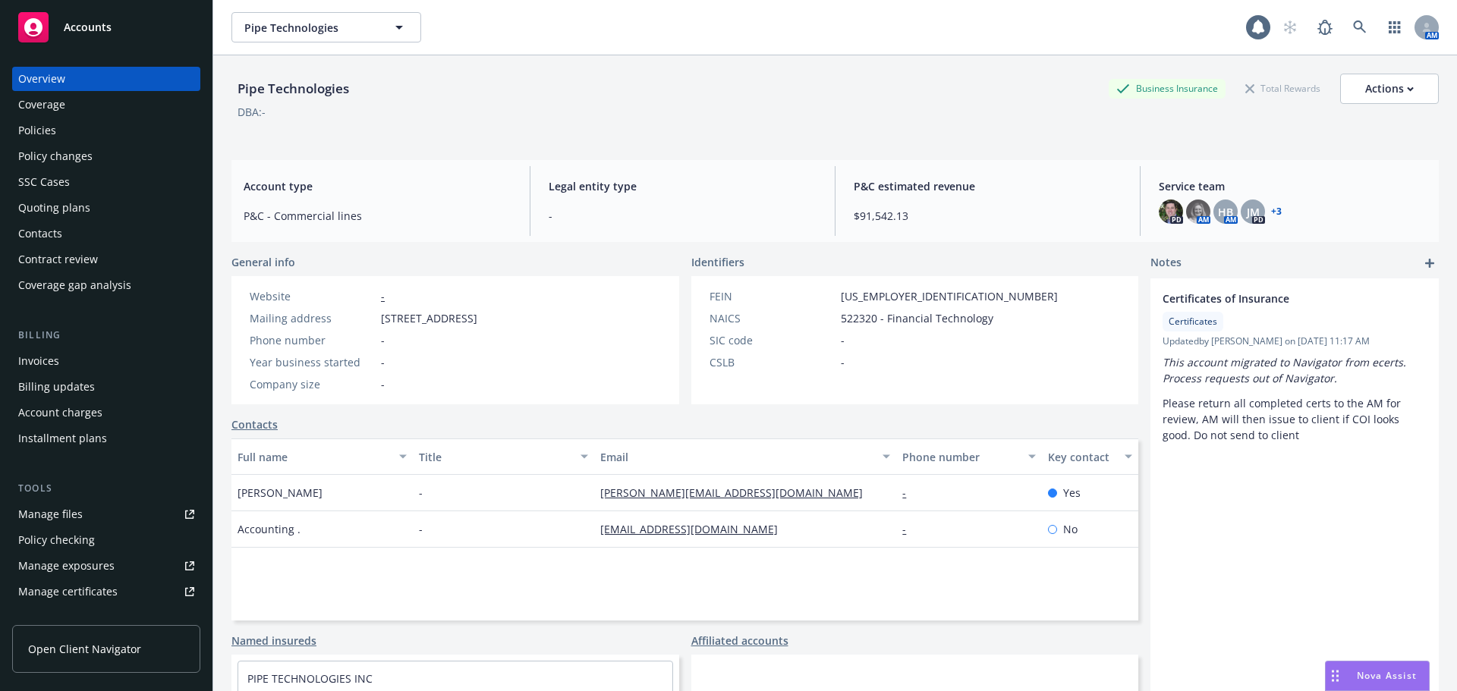
click at [47, 125] on div "Policies" at bounding box center [37, 130] width 38 height 24
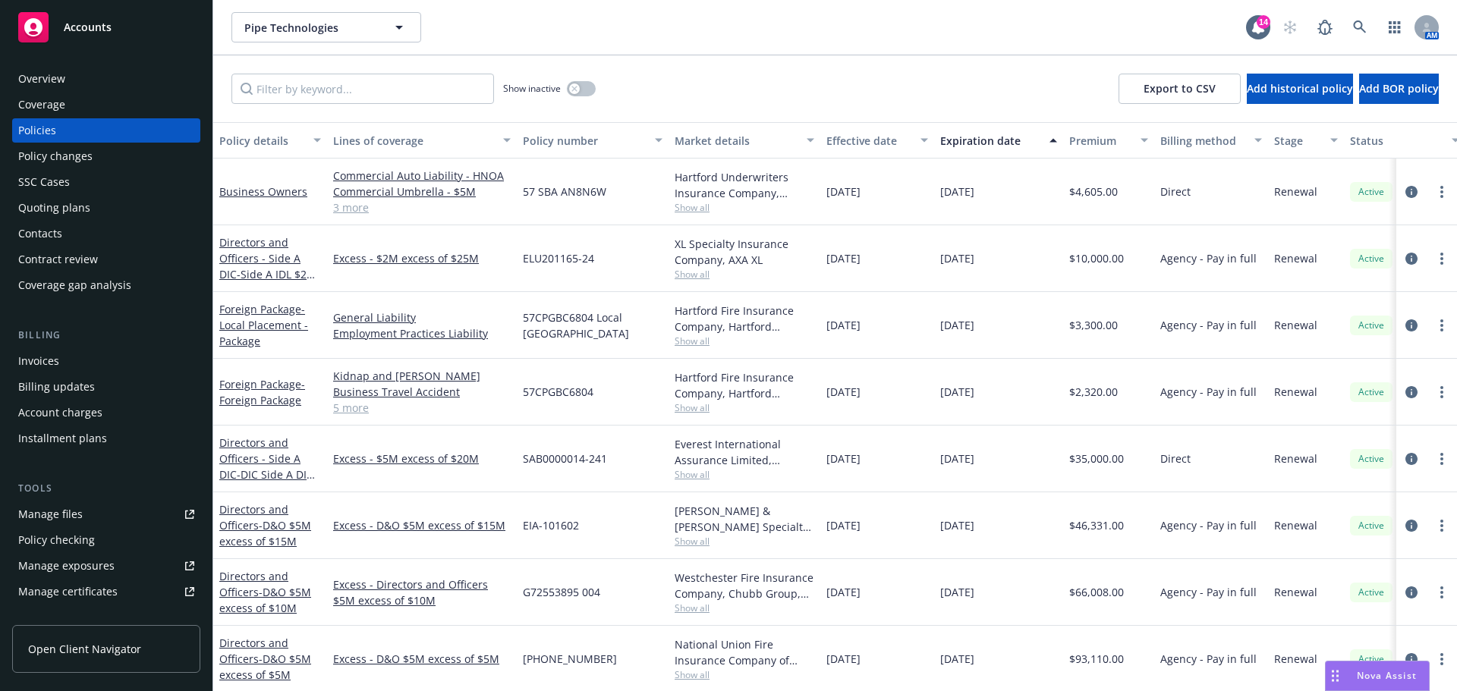
click at [43, 76] on div "Overview" at bounding box center [41, 79] width 47 height 24
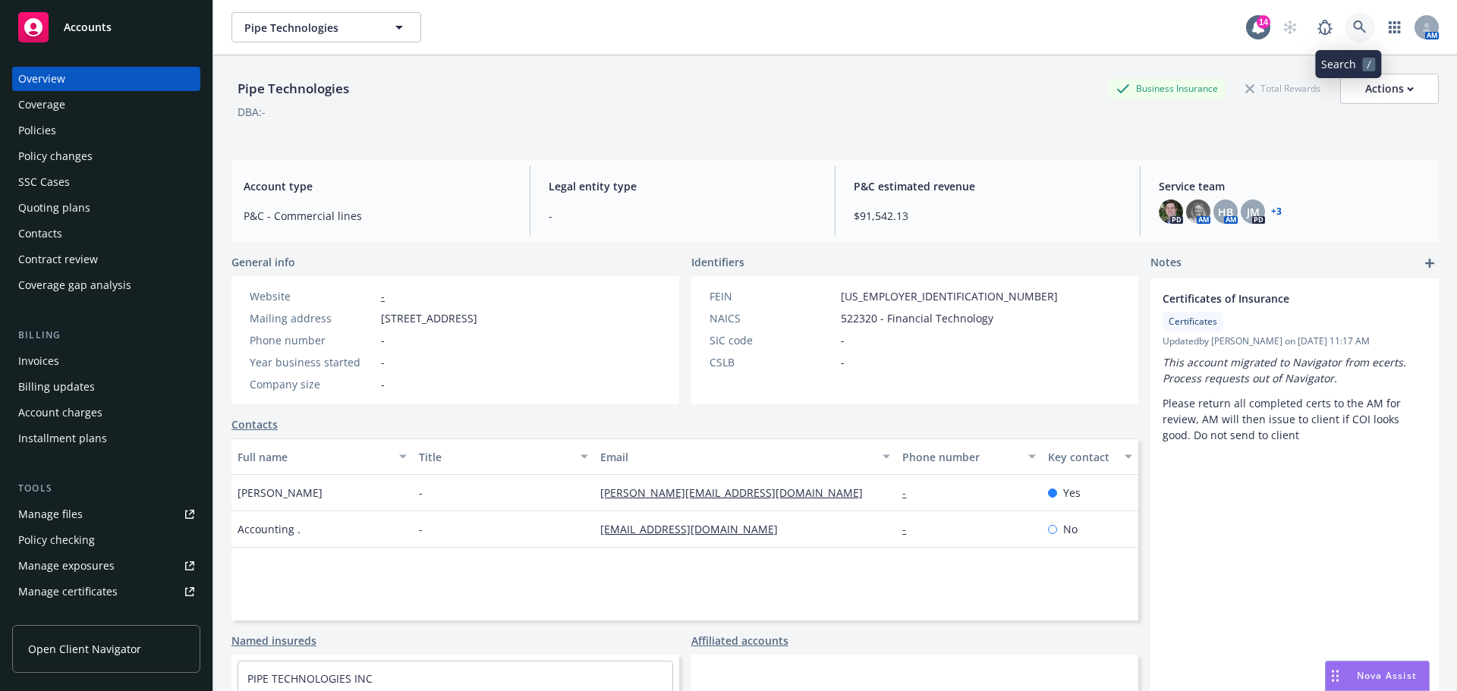
click at [1353, 24] on icon at bounding box center [1360, 27] width 14 height 14
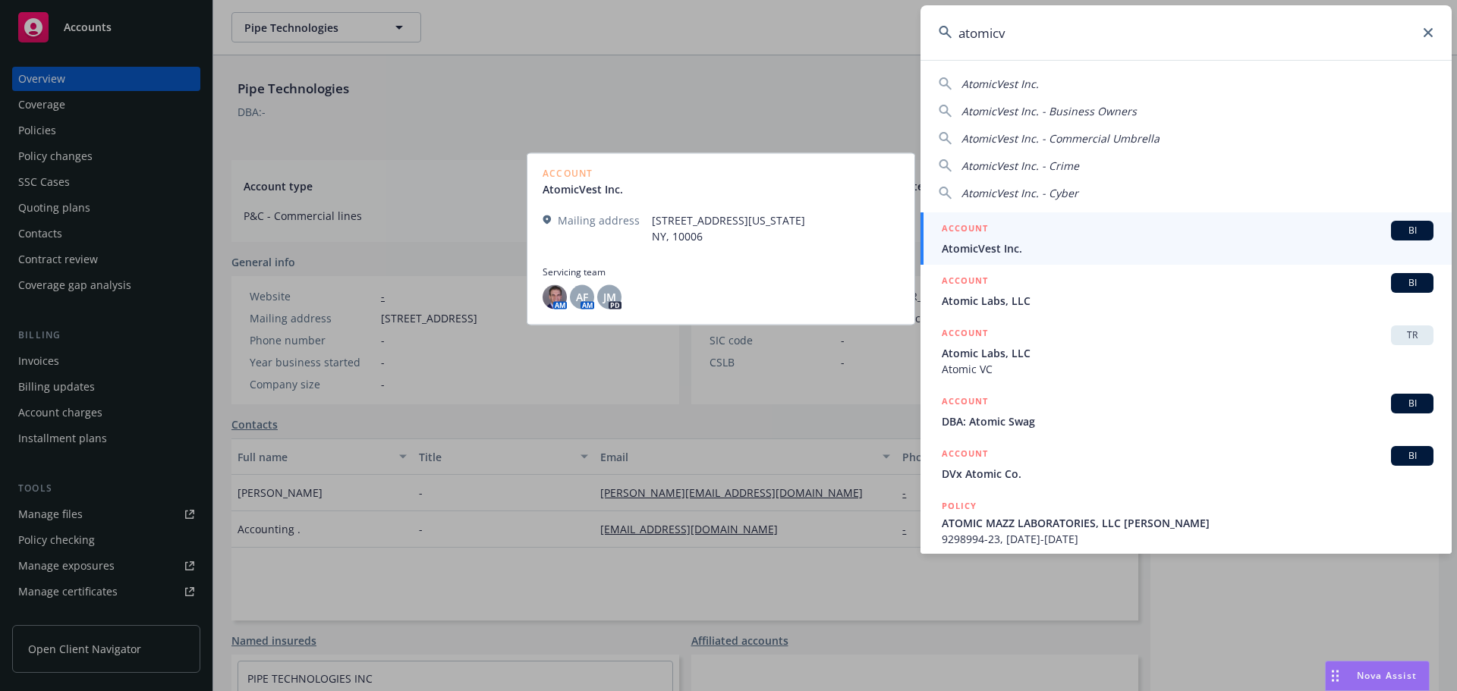
type input "atomicv"
click at [1011, 249] on span "AtomicVest Inc." at bounding box center [1188, 249] width 492 height 16
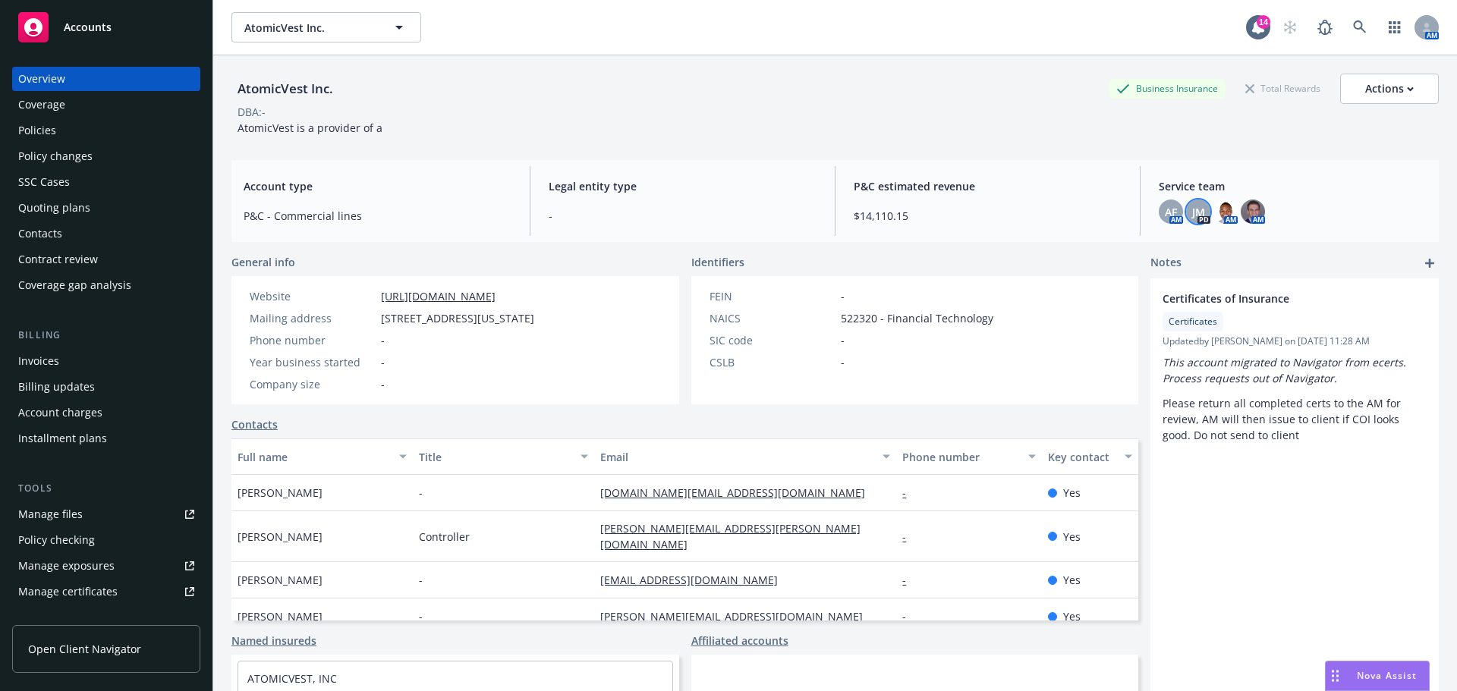
click at [1192, 210] on span "JM" at bounding box center [1198, 212] width 13 height 16
click at [1181, 250] on icon "close" at bounding box center [1179, 251] width 9 height 9
click at [925, 104] on div "DBA: -" at bounding box center [834, 112] width 1207 height 16
